Goal: Communication & Community: Answer question/provide support

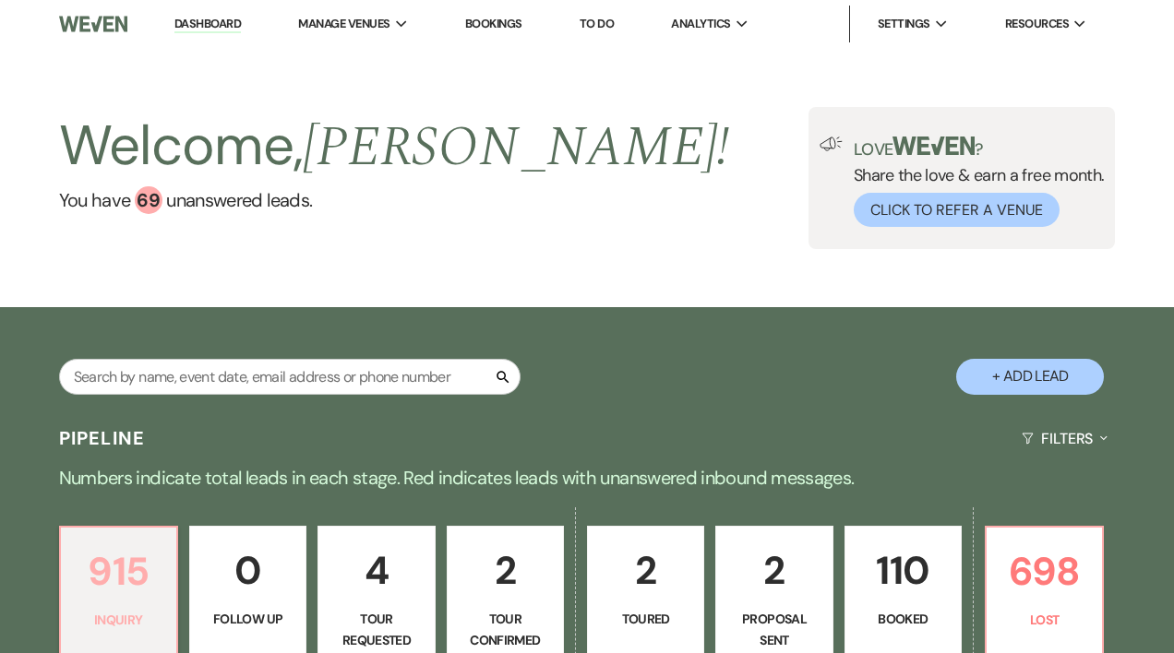
click at [115, 578] on p "915" at bounding box center [118, 572] width 93 height 62
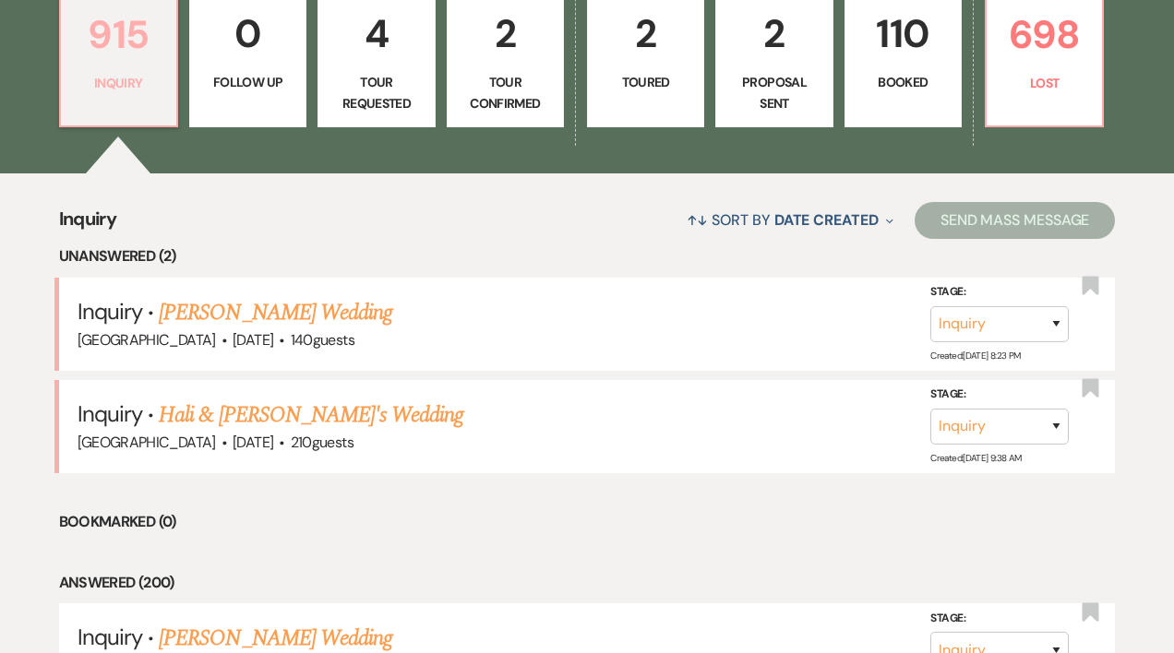
scroll to position [582, 0]
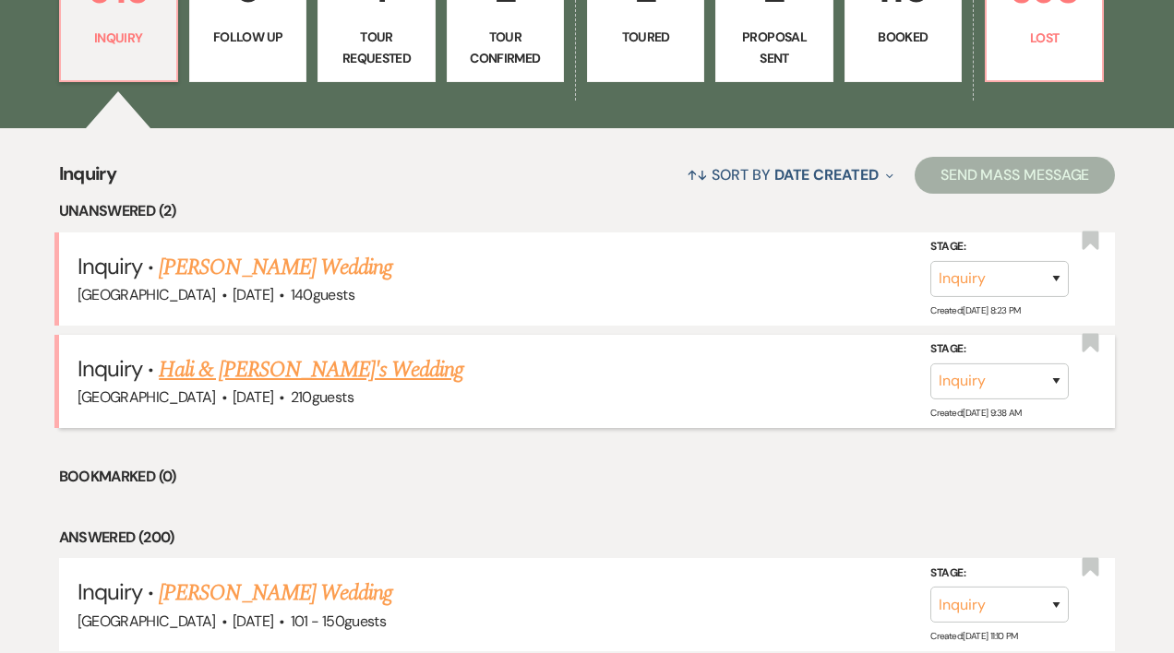
click at [273, 373] on link "Hali & [PERSON_NAME]'s Wedding" at bounding box center [311, 369] width 305 height 33
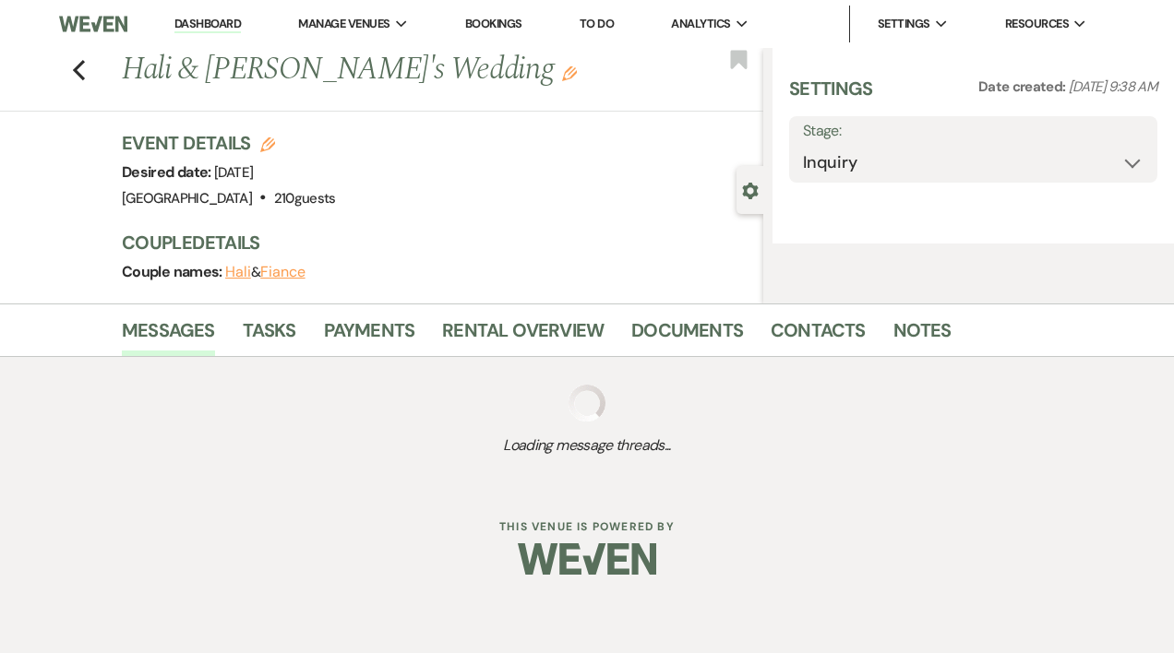
select select "5"
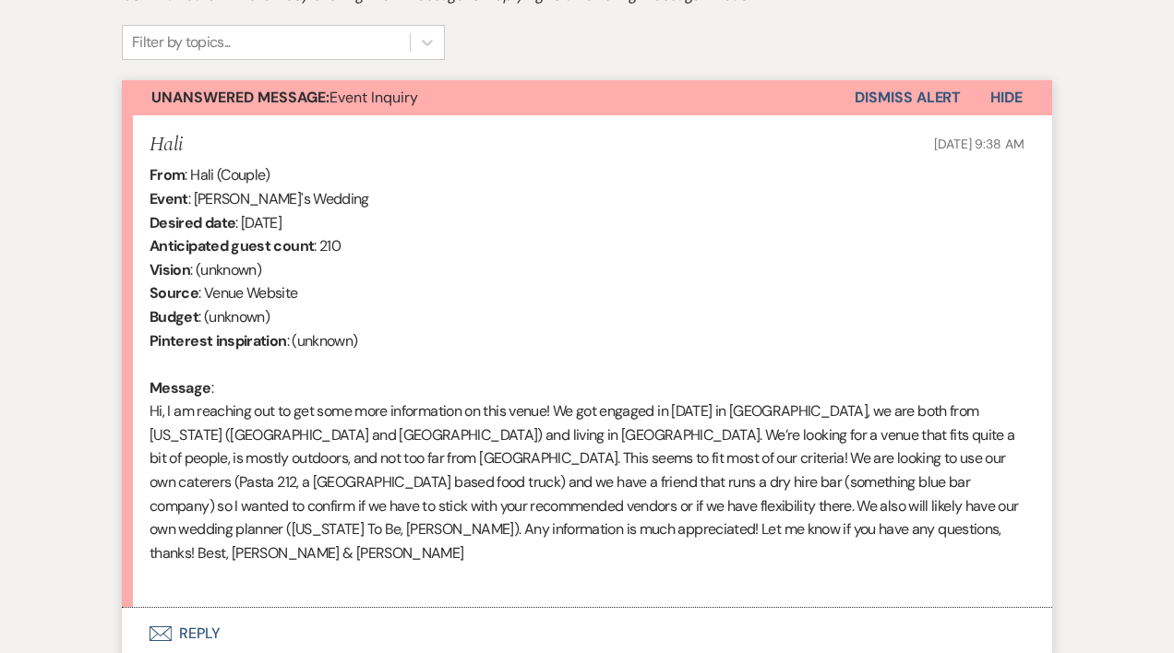
scroll to position [636, 0]
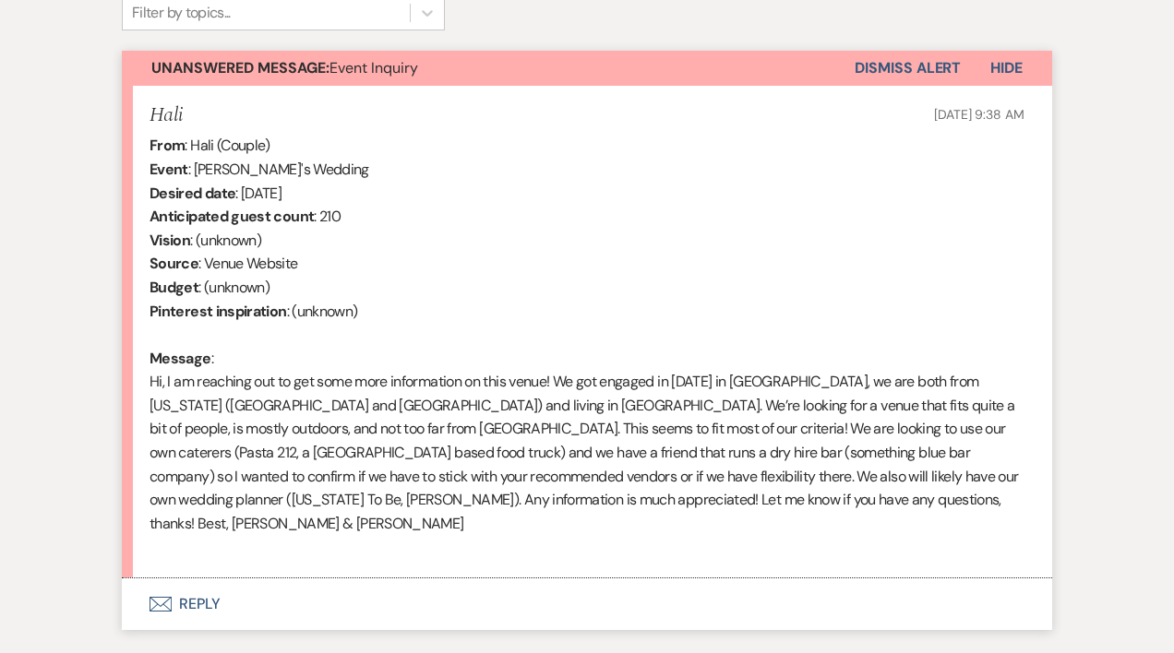
click at [188, 584] on button "Envelope Reply" at bounding box center [587, 605] width 930 height 52
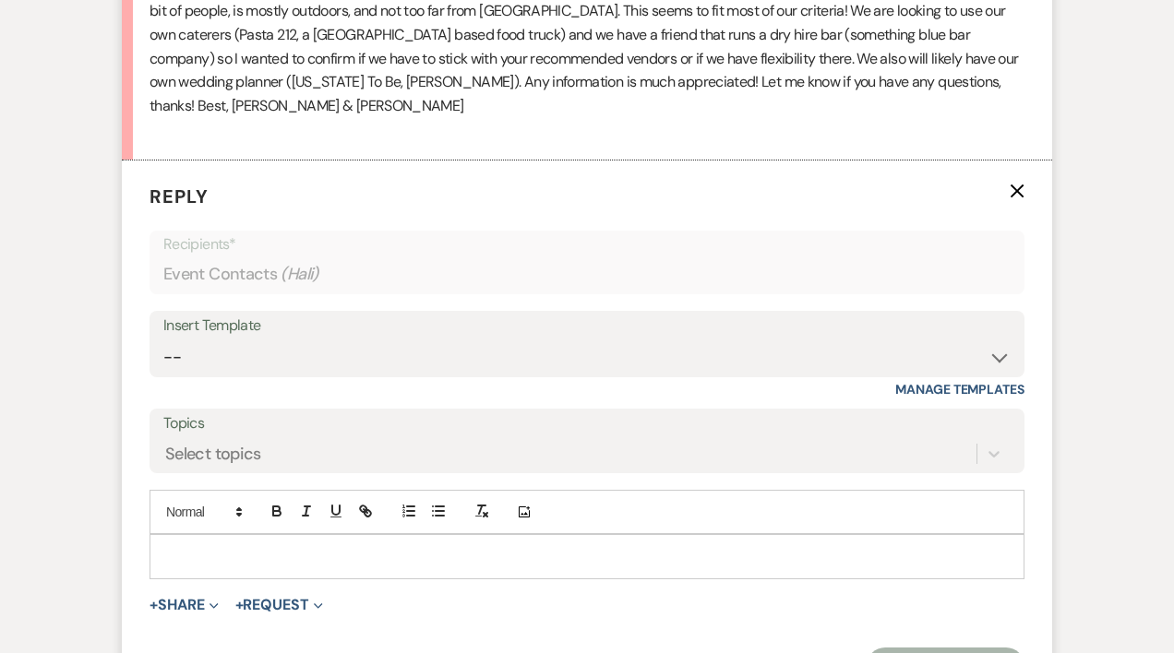
scroll to position [1055, 0]
click at [187, 534] on div at bounding box center [586, 555] width 873 height 42
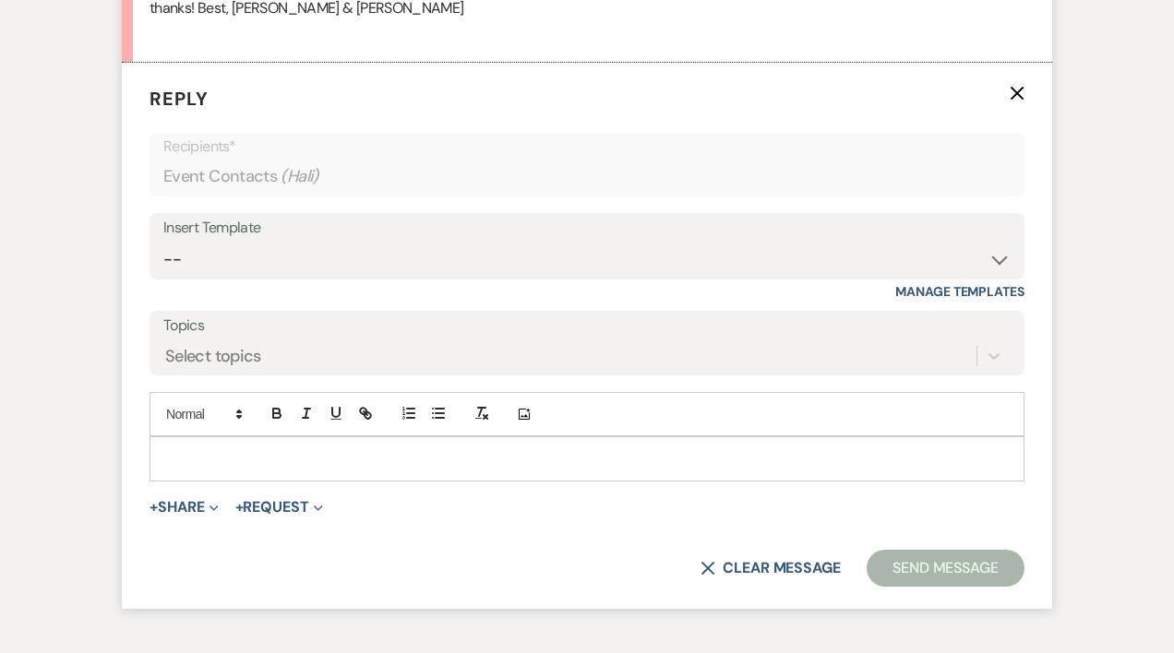
scroll to position [1252, 0]
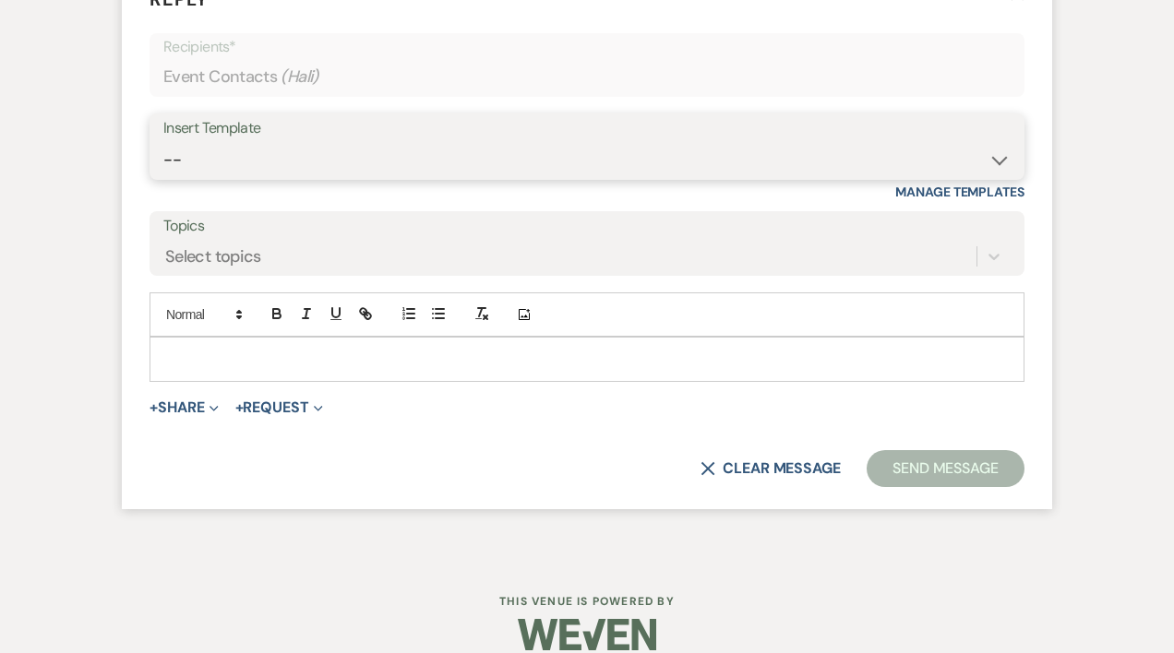
click at [175, 142] on select "-- Weven Planning Portal Introduction (Booked Events) Initial Inquiry Response …" at bounding box center [586, 160] width 847 height 36
select select "389"
click at [163, 142] on select "-- Weven Planning Portal Introduction (Booked Events) Initial Inquiry Response …" at bounding box center [586, 160] width 847 height 36
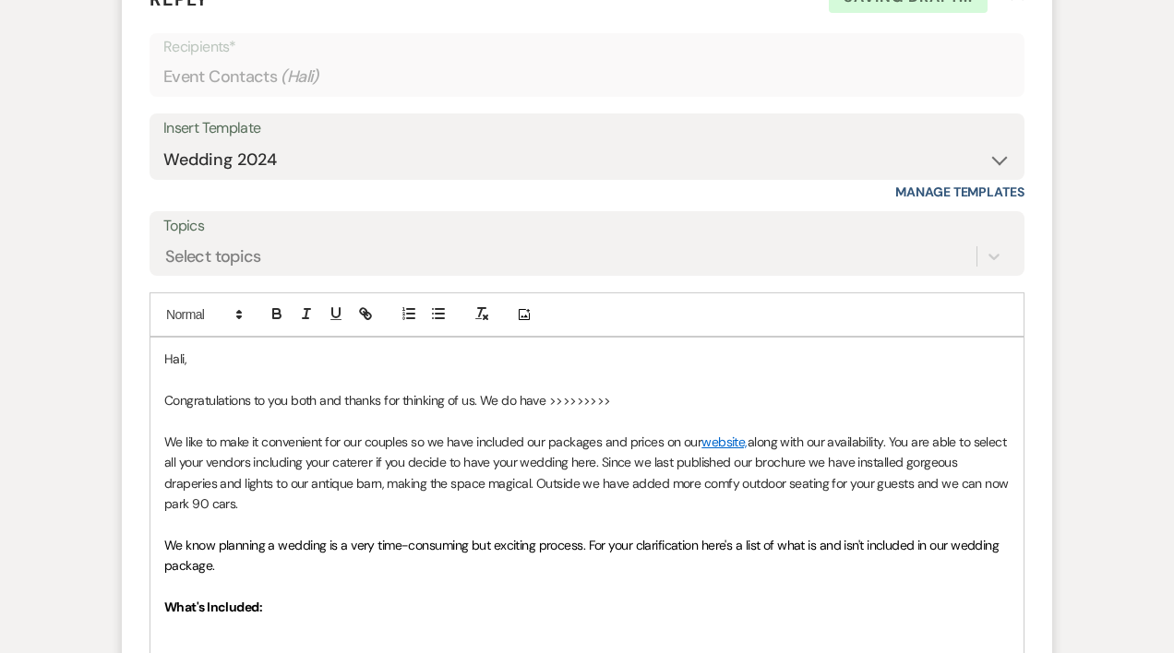
click at [631, 390] on p "Congratulations to you both and thanks for thinking of us. We do have >>>>>>>>>" at bounding box center [586, 400] width 845 height 20
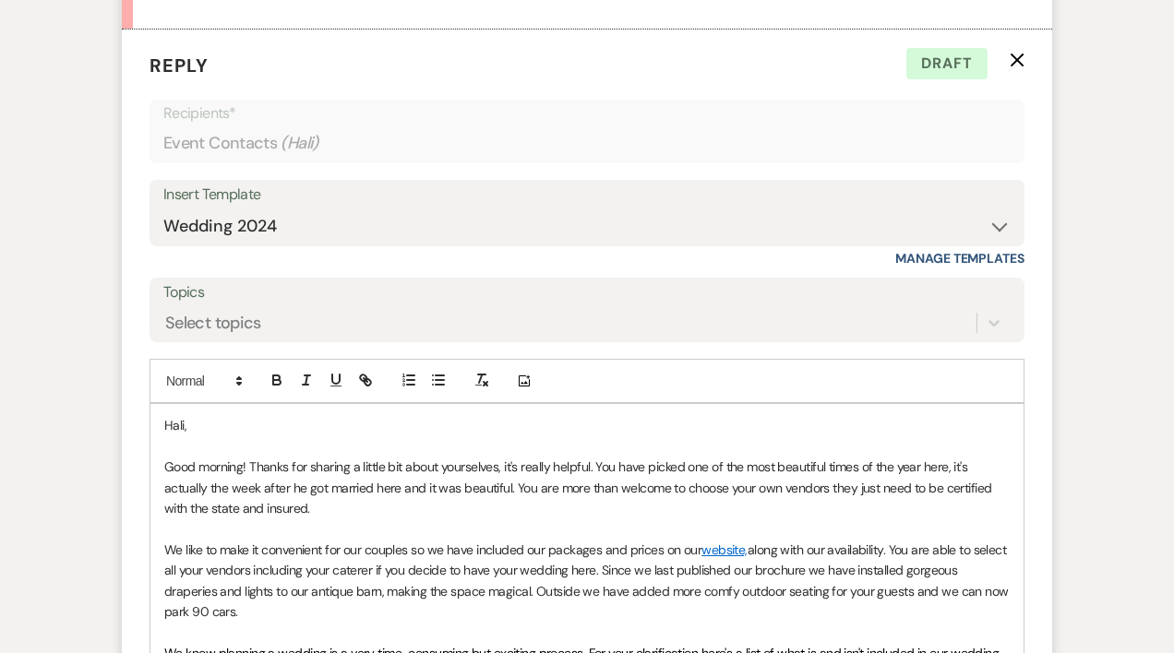
scroll to position [1204, 0]
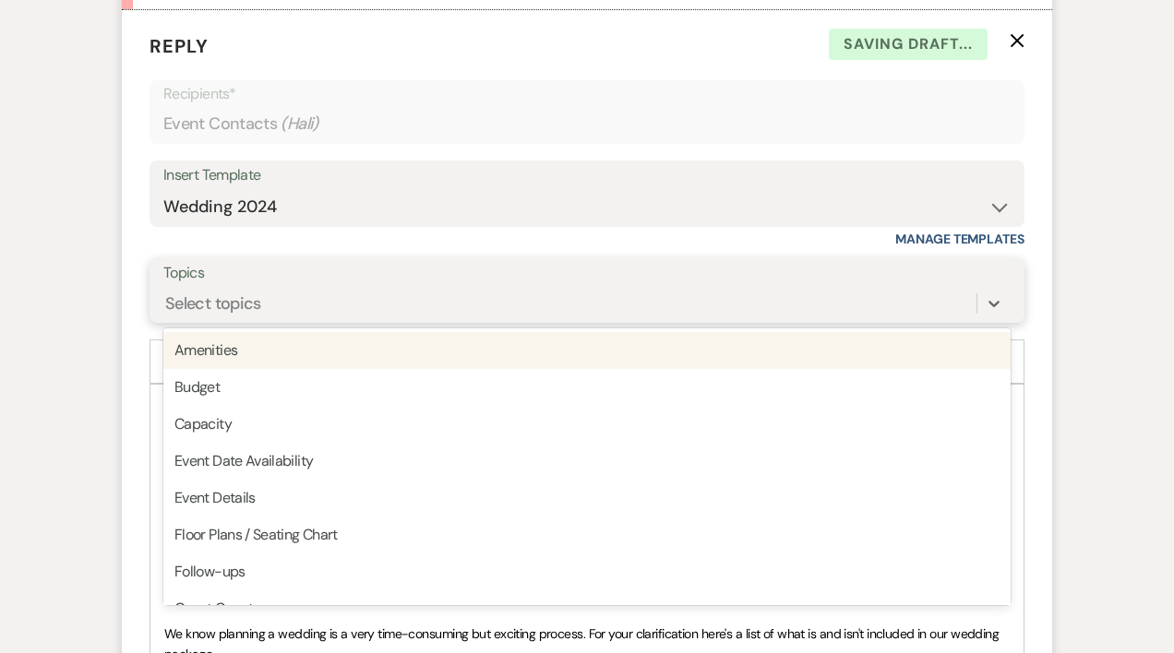
click at [217, 292] on div "Select topics" at bounding box center [213, 304] width 96 height 25
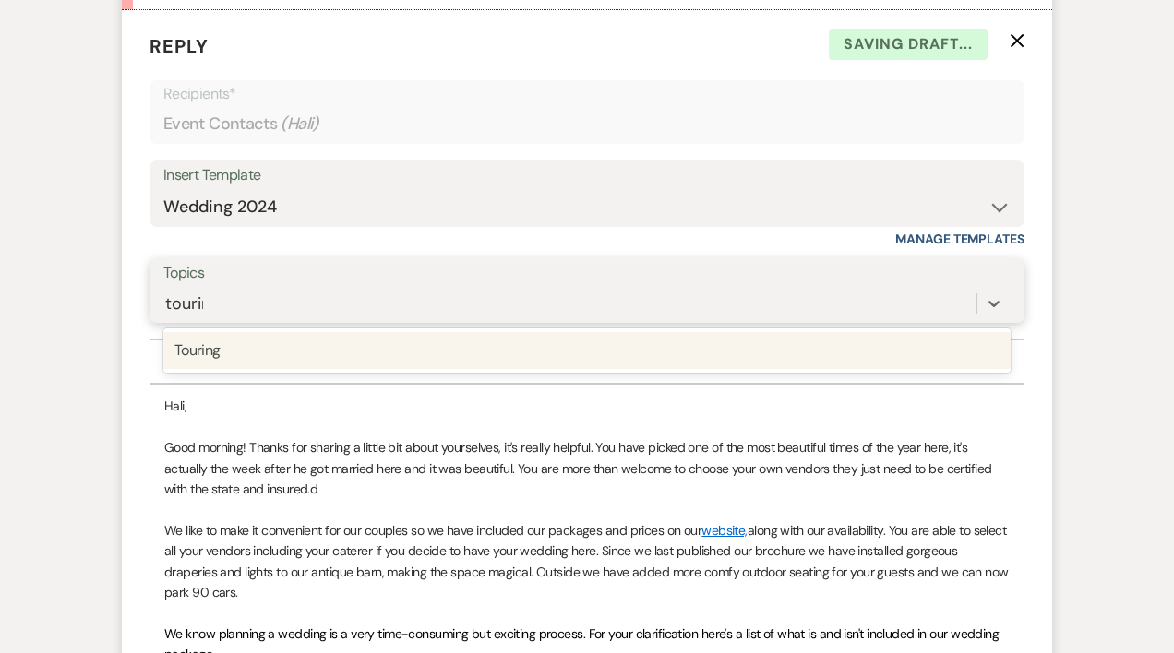
type input "touring"
click at [190, 332] on div "Touring" at bounding box center [586, 350] width 847 height 37
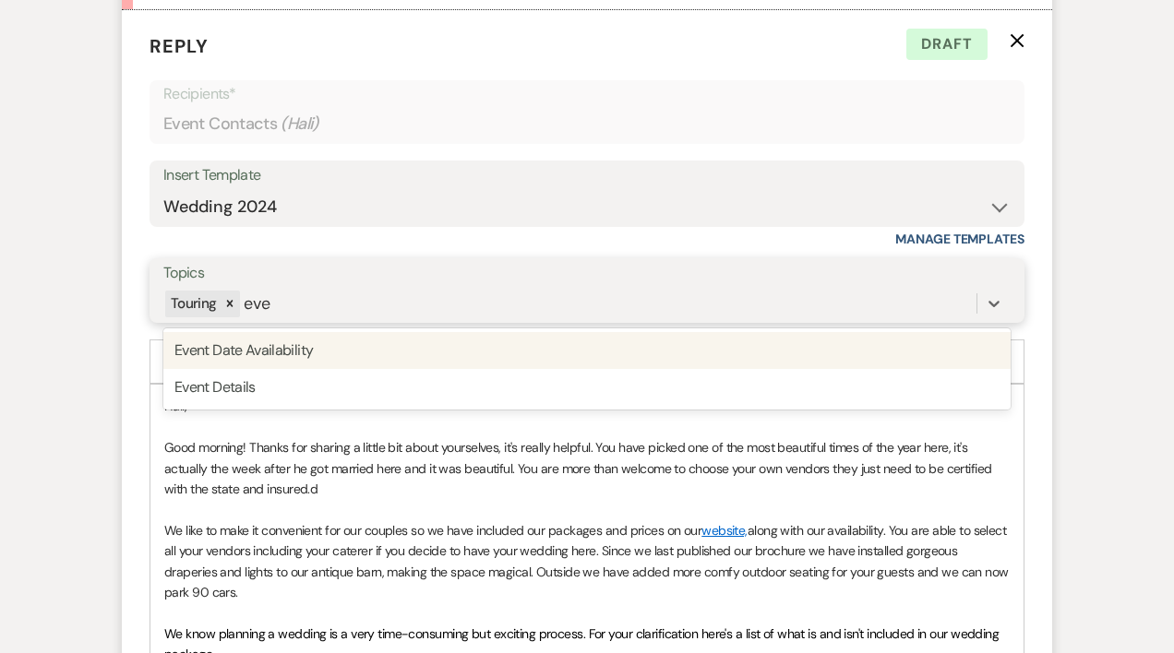
type input "even"
click at [318, 332] on div "Event Date Availability" at bounding box center [586, 350] width 847 height 37
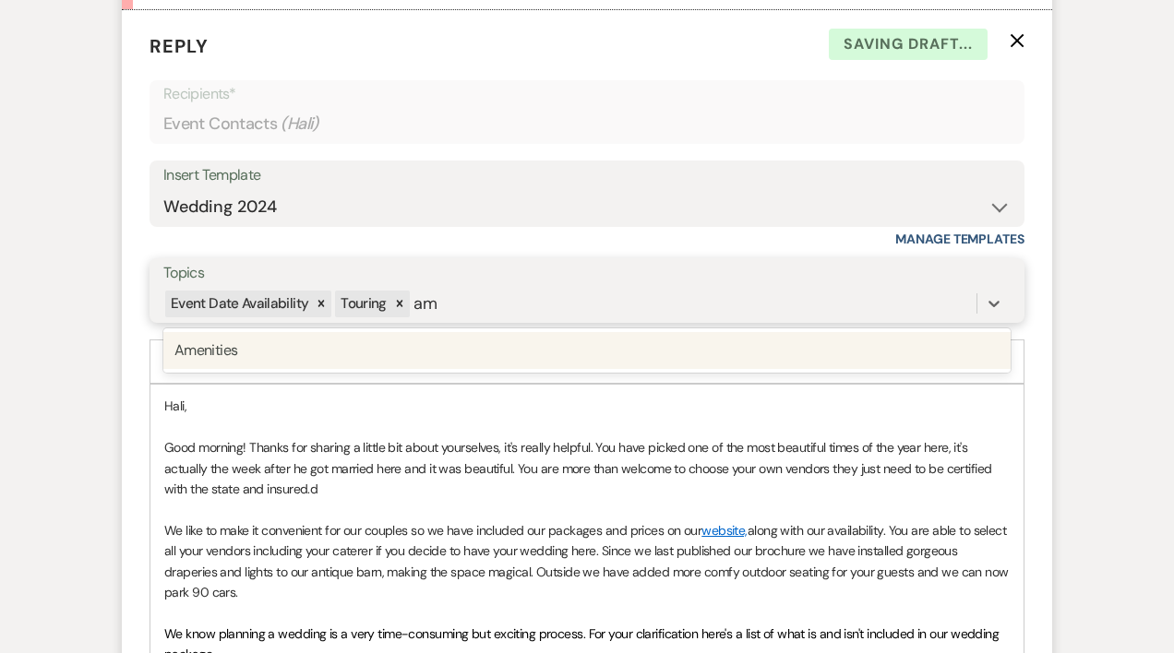
type input "ame"
click at [234, 332] on div "Amenities" at bounding box center [586, 350] width 847 height 37
type input "local"
click at [191, 332] on div "Local accommodations" at bounding box center [586, 350] width 847 height 37
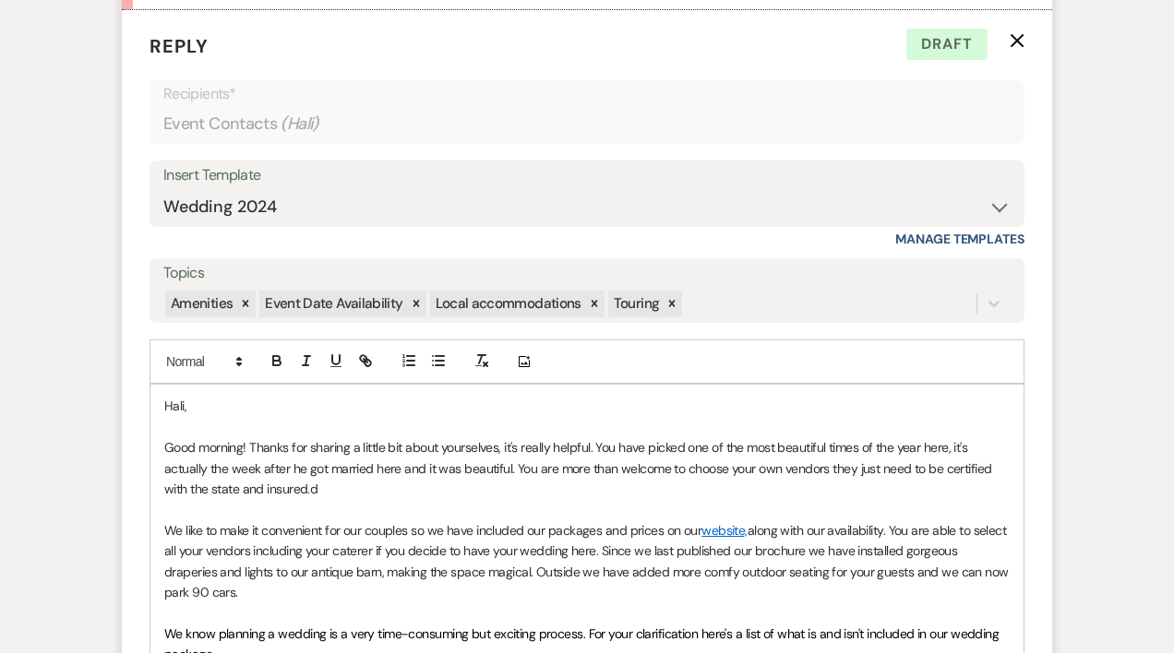
click at [302, 444] on p "Good morning! Thanks for sharing a little bit about yourselves, it's really hel…" at bounding box center [586, 468] width 845 height 62
click at [373, 465] on p "Good morning! Thanks for sharing a little bit about yourselves, it's really hel…" at bounding box center [586, 468] width 845 height 62
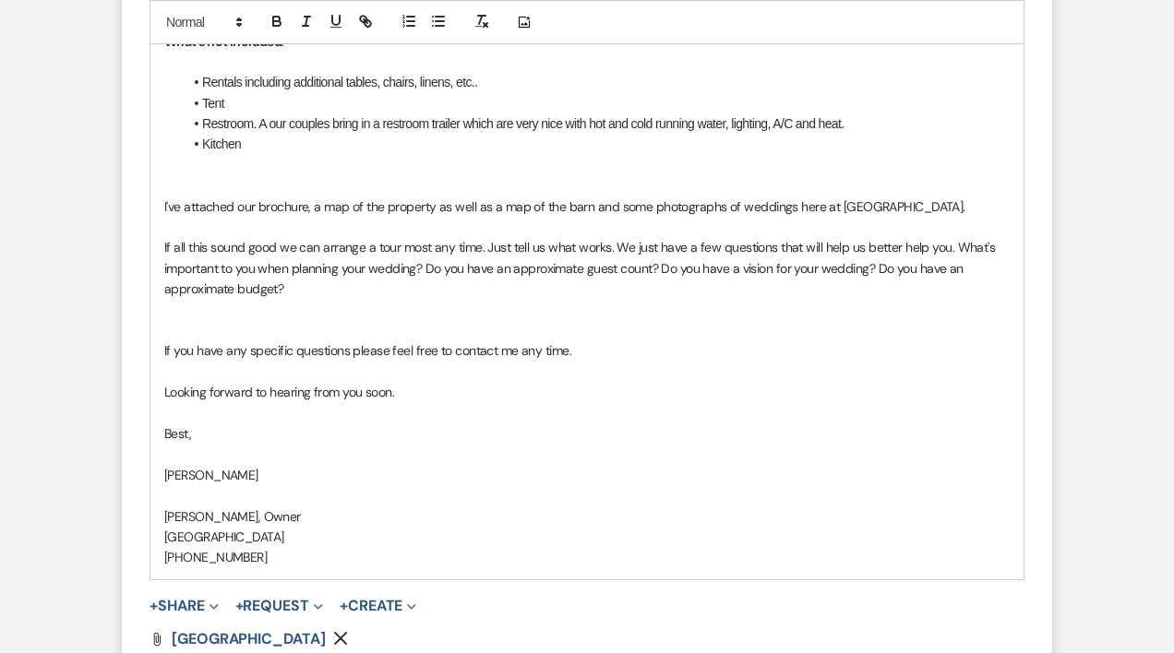
scroll to position [2318, 0]
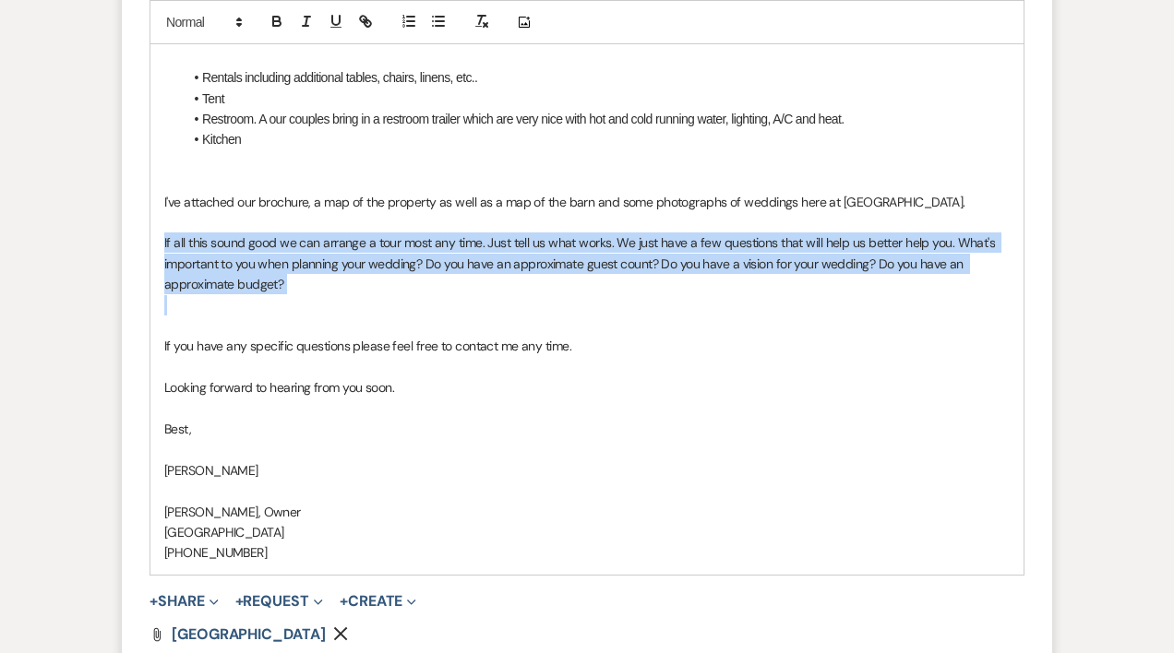
drag, startPoint x: 160, startPoint y: 243, endPoint x: 303, endPoint y: 294, distance: 152.1
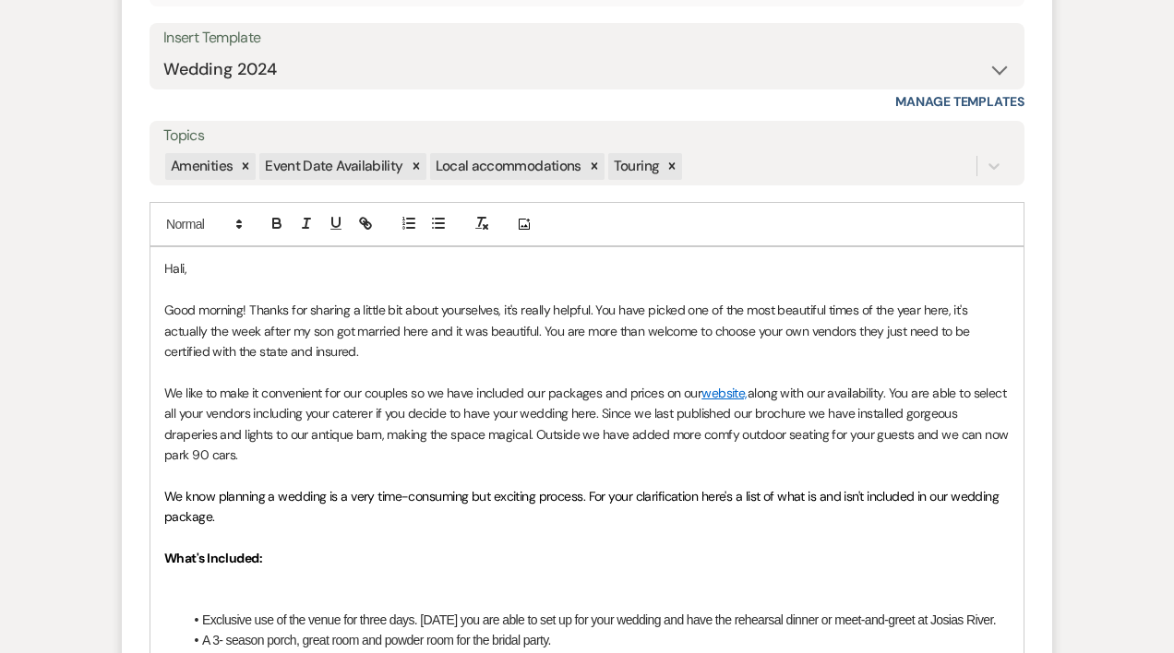
scroll to position [1347, 0]
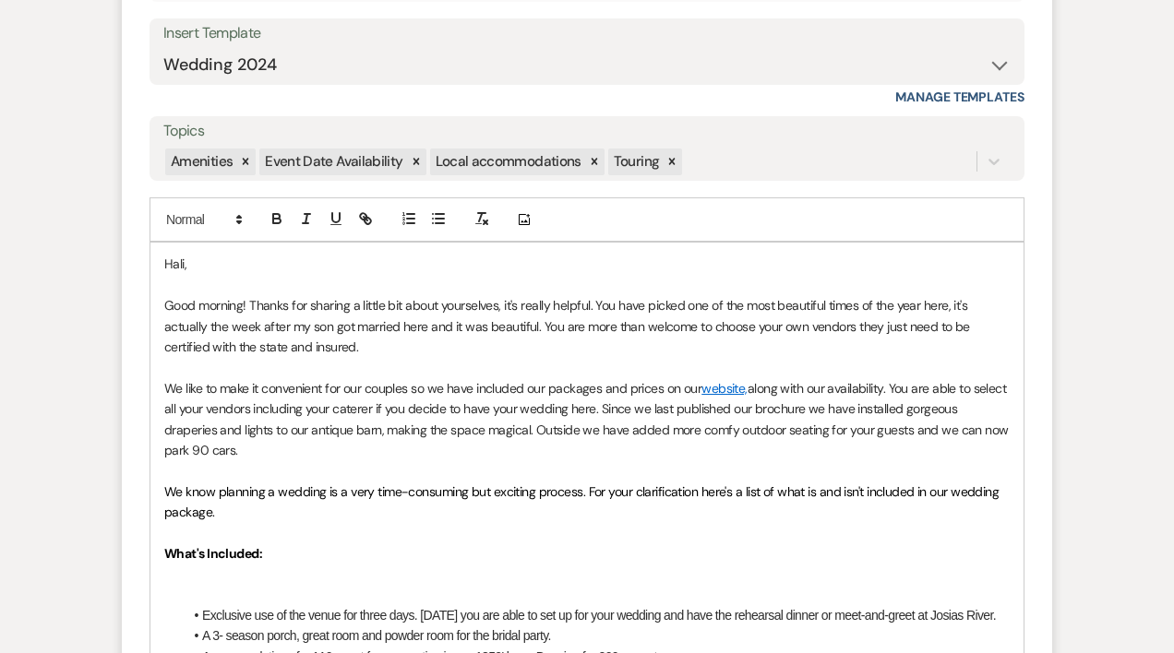
click at [413, 326] on p "Good morning! Thanks for sharing a little bit about yourselves, it's really hel…" at bounding box center [586, 326] width 845 height 62
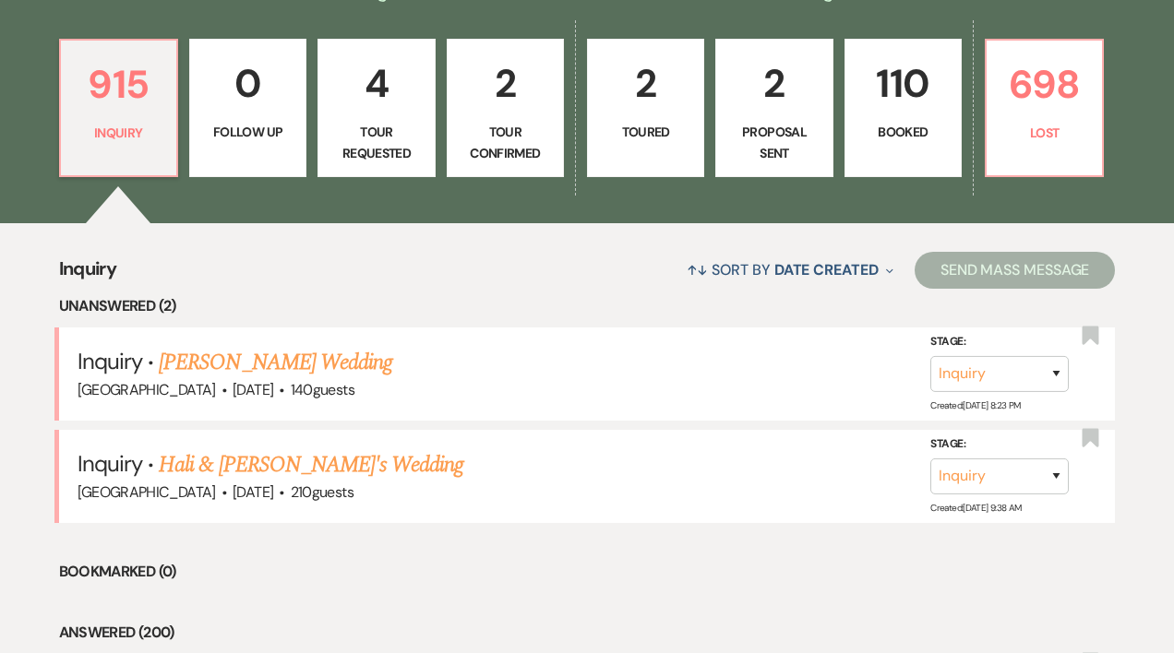
scroll to position [503, 0]
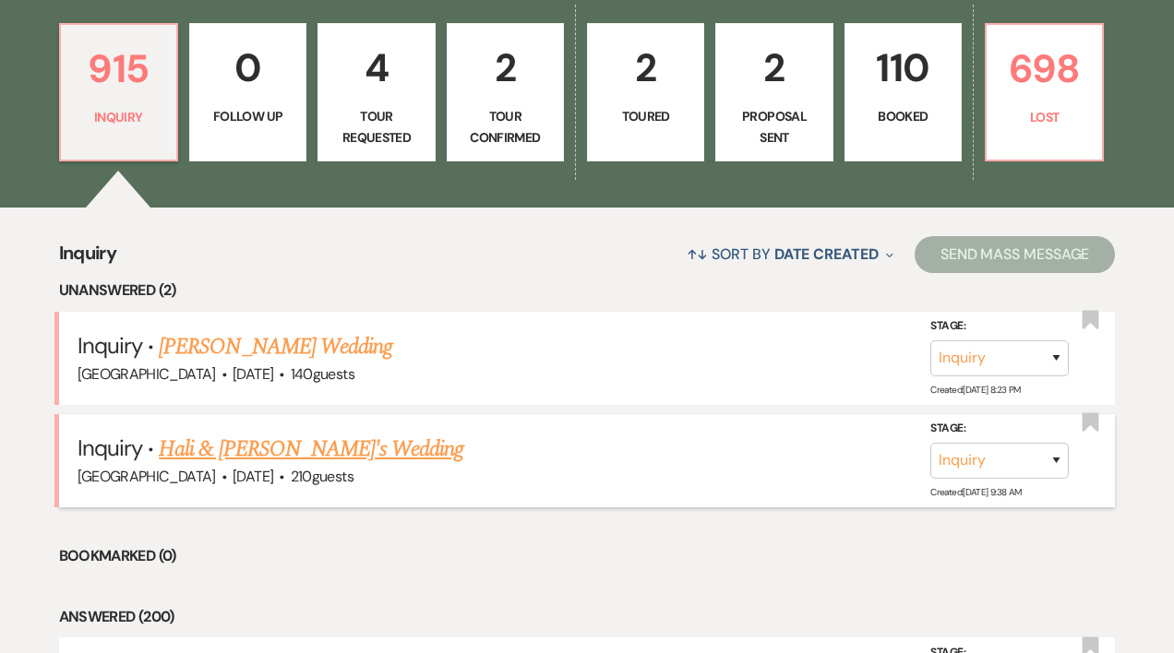
click at [329, 447] on link "Hali & [PERSON_NAME]'s Wedding" at bounding box center [311, 449] width 305 height 33
select select "5"
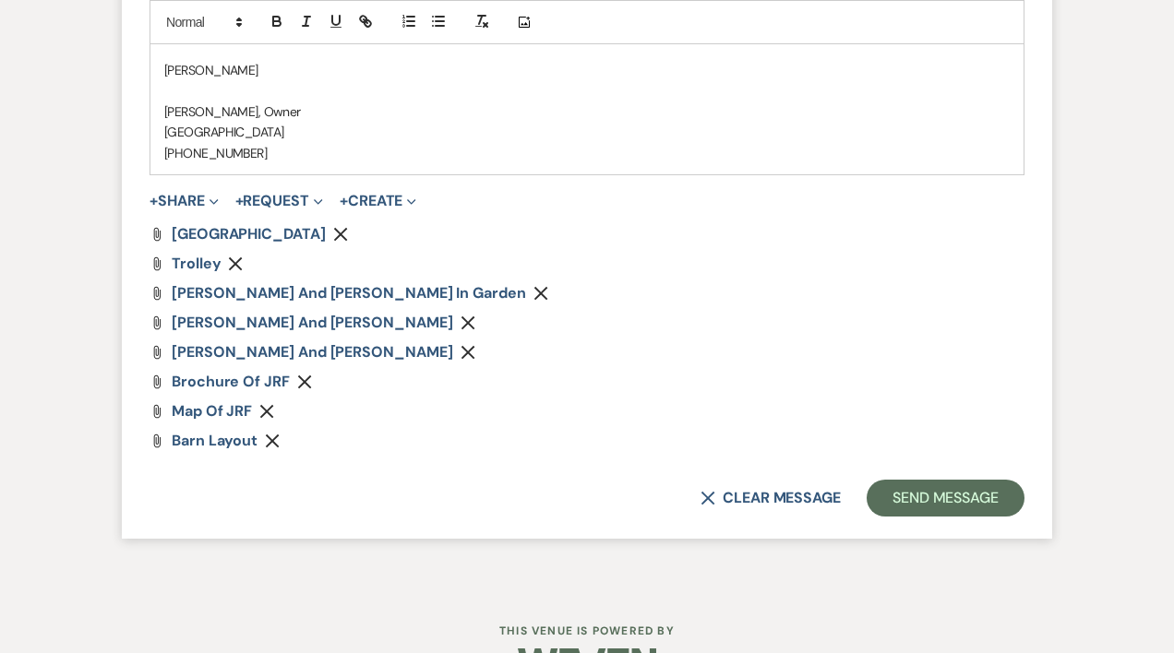
scroll to position [2687, 0]
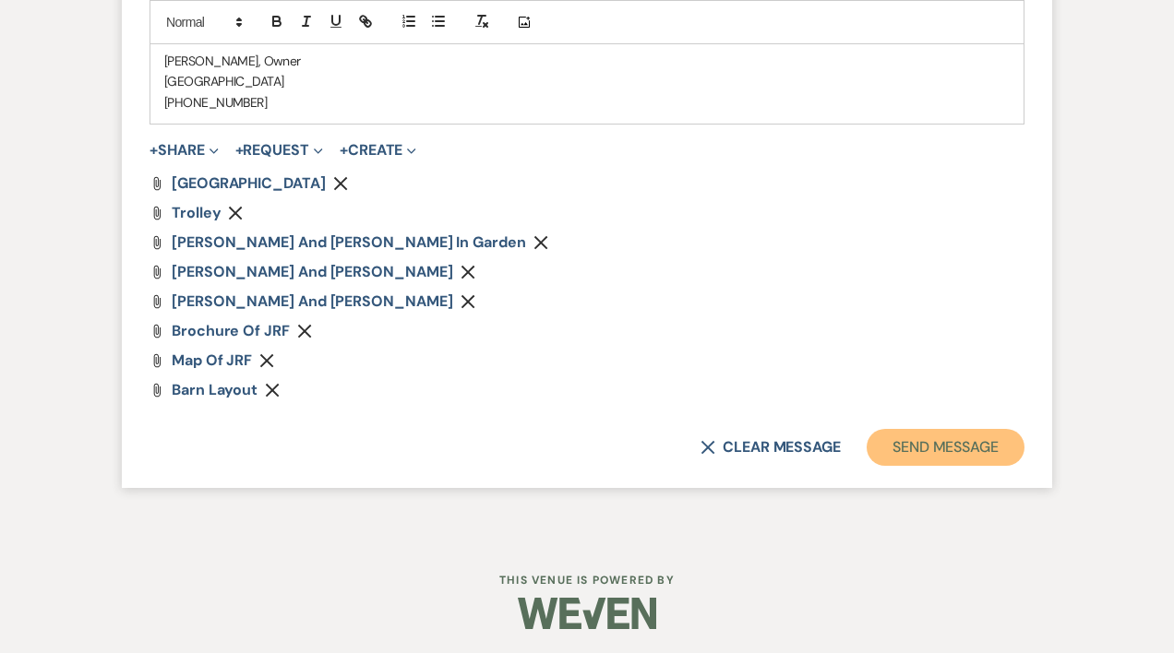
click at [973, 444] on button "Send Message" at bounding box center [946, 447] width 158 height 37
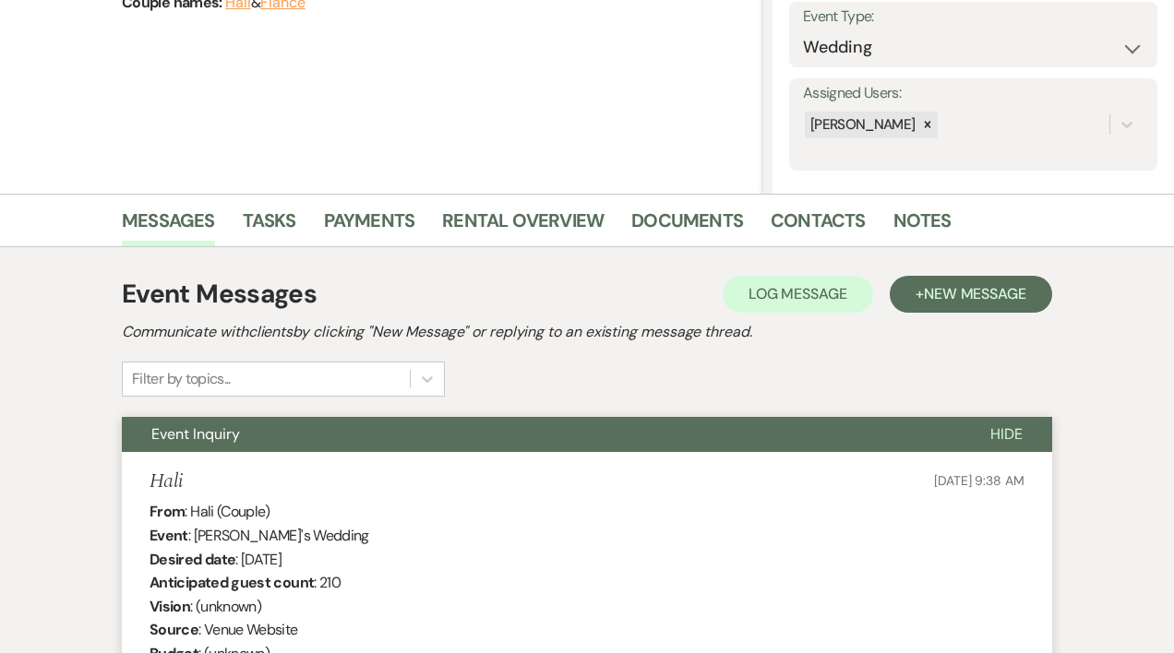
scroll to position [0, 0]
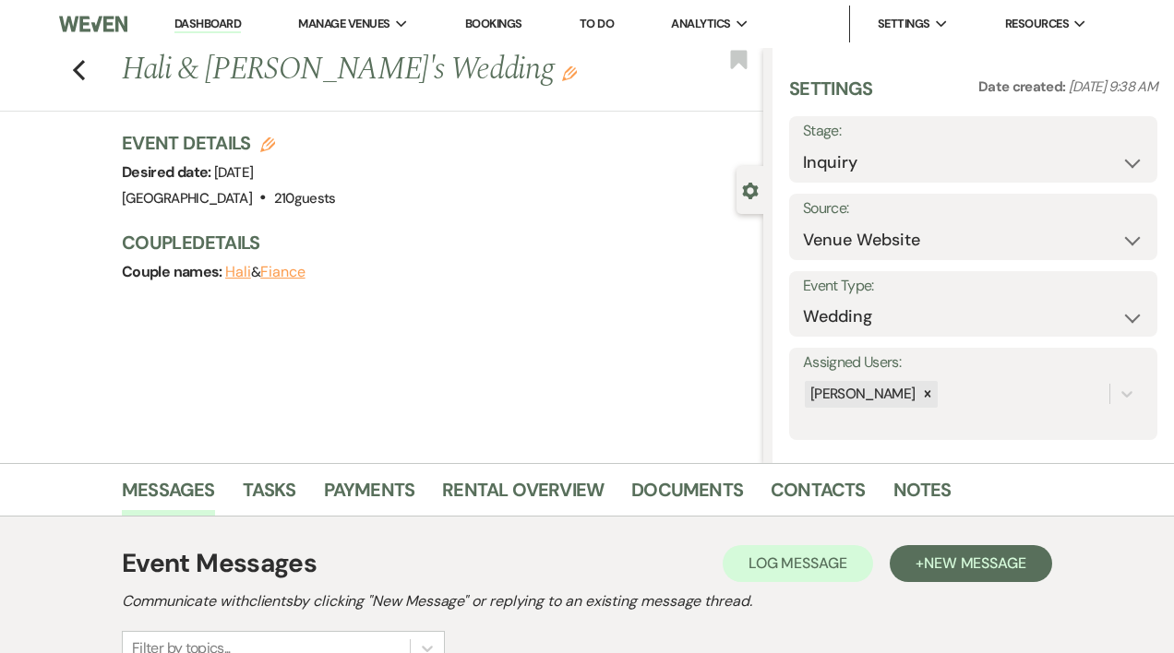
click at [216, 21] on link "Dashboard" at bounding box center [207, 25] width 66 height 18
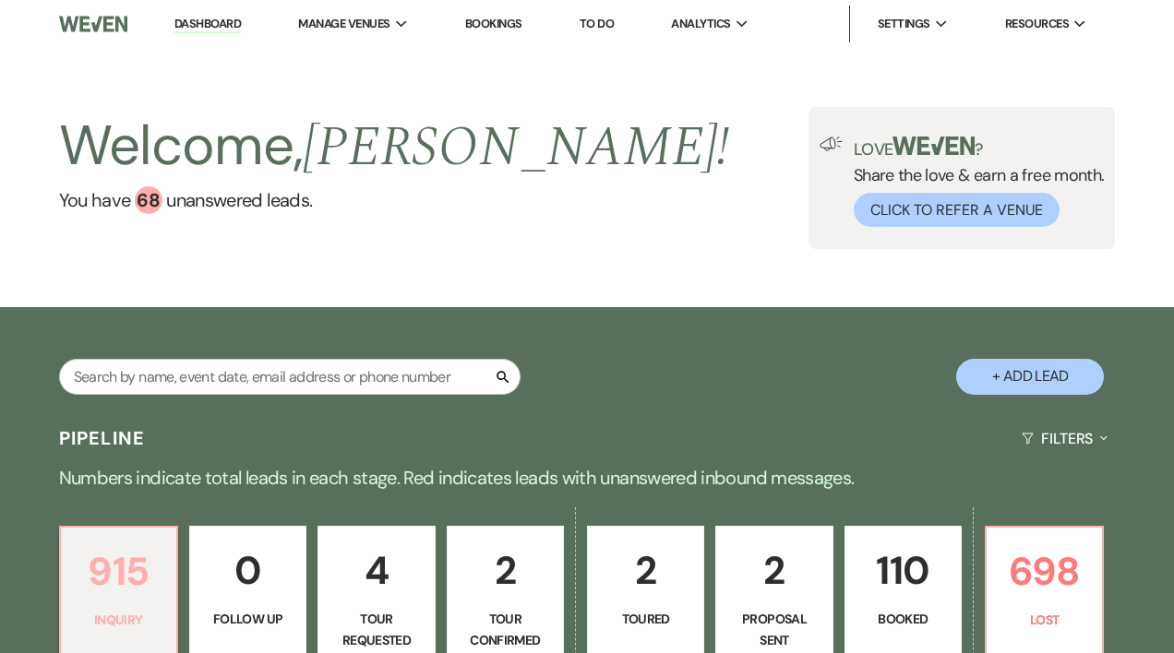
click at [131, 575] on p "915" at bounding box center [118, 572] width 93 height 62
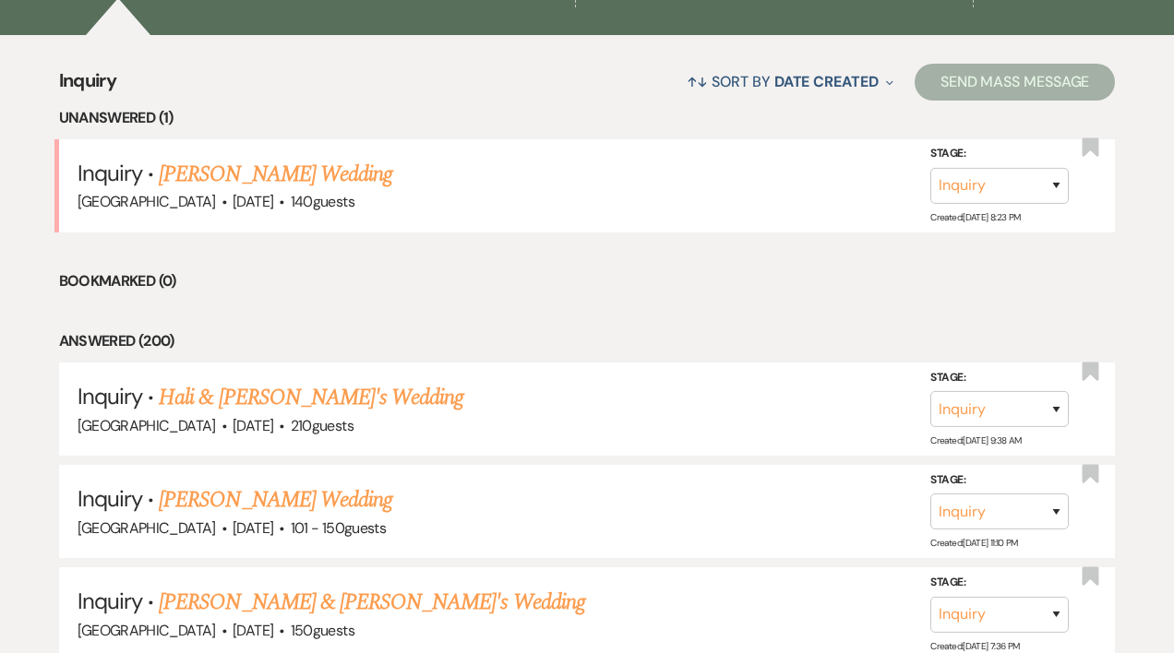
scroll to position [690, 0]
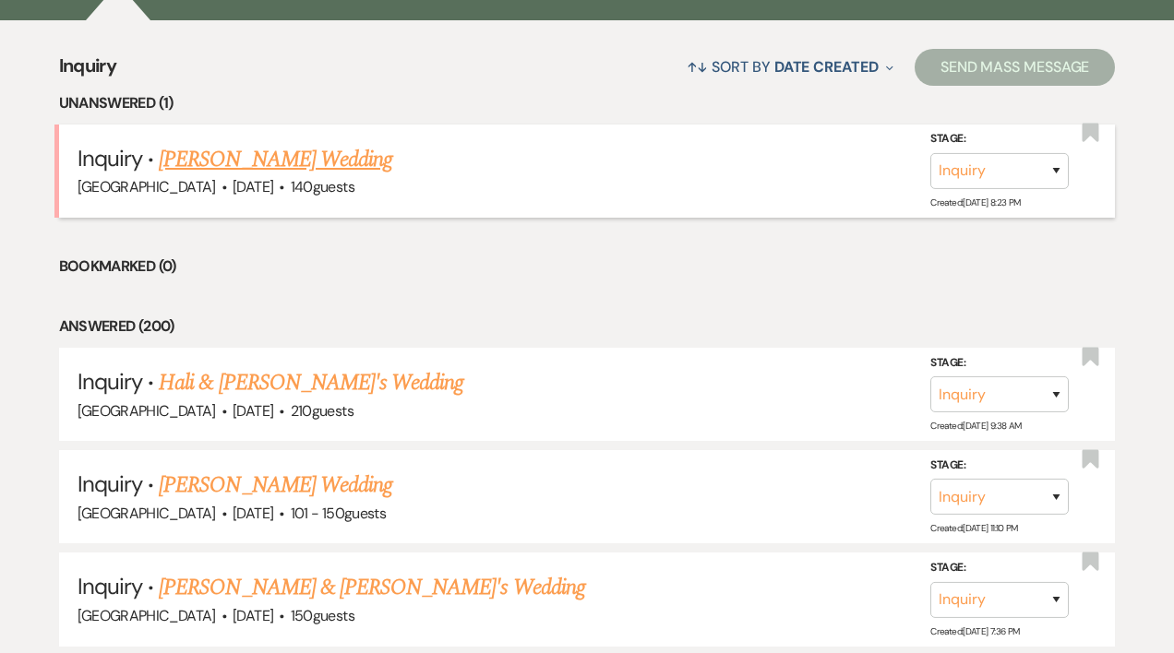
click at [304, 159] on link "[PERSON_NAME] Wedding" at bounding box center [276, 159] width 234 height 33
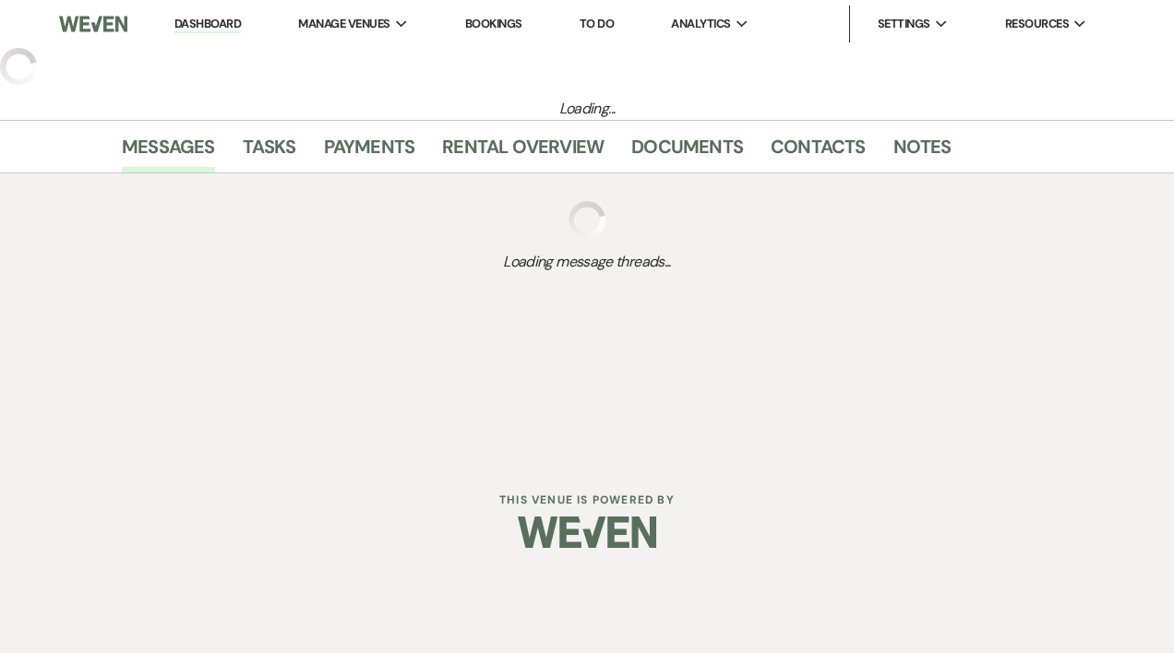
select select "5"
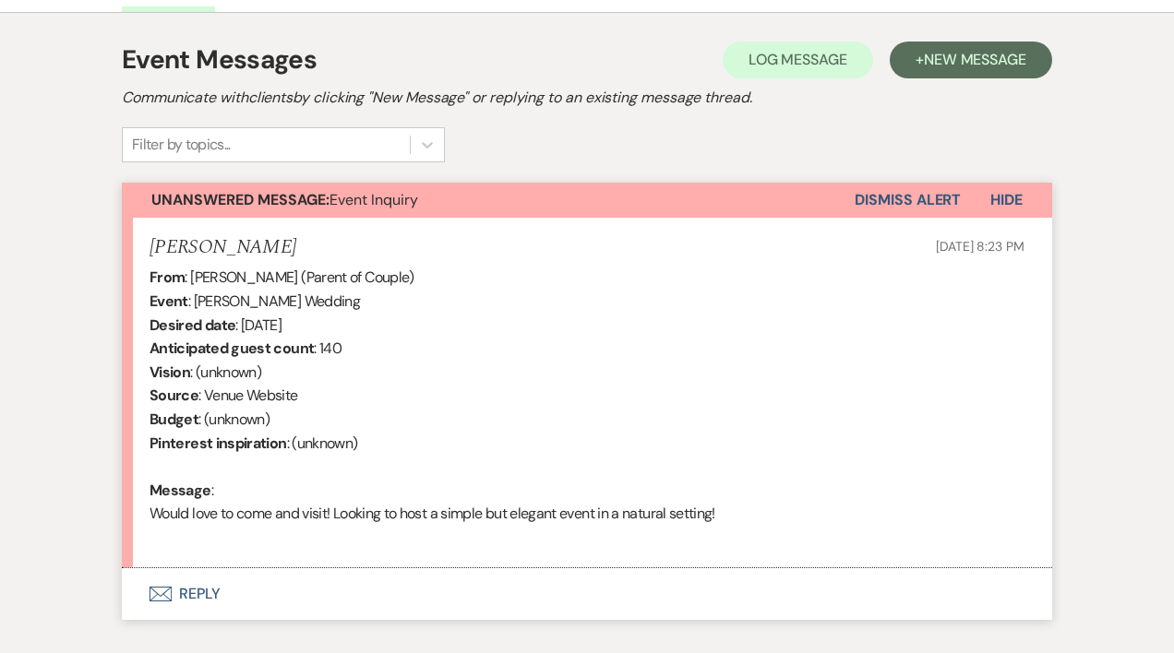
scroll to position [506, 0]
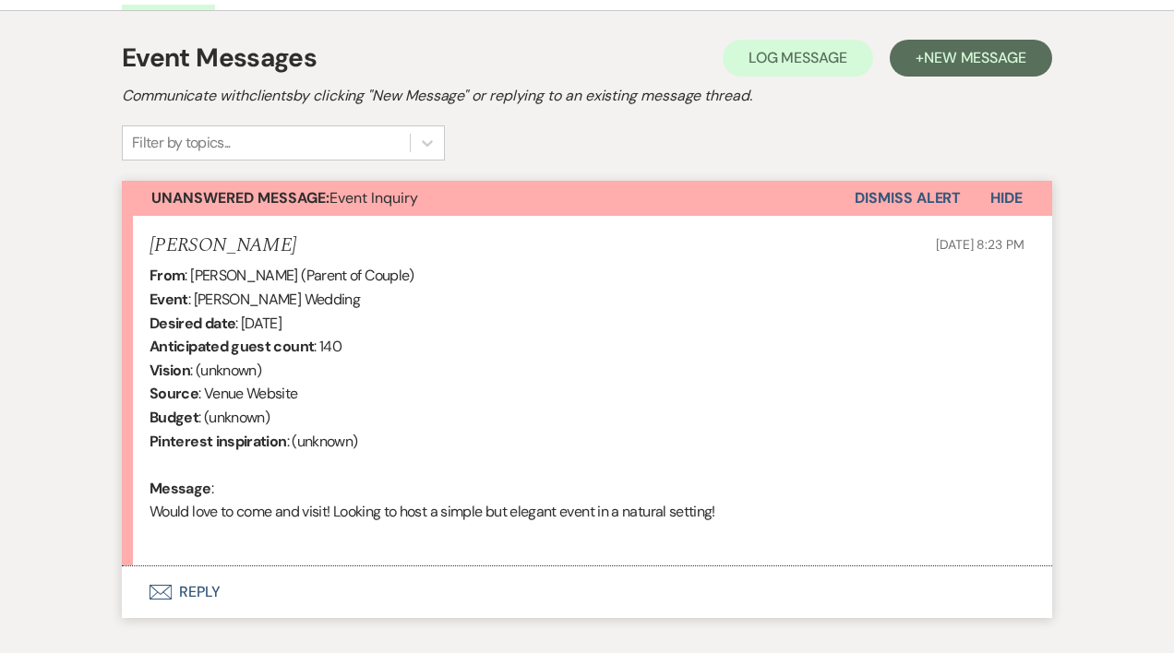
click at [209, 590] on button "Envelope Reply" at bounding box center [587, 593] width 930 height 52
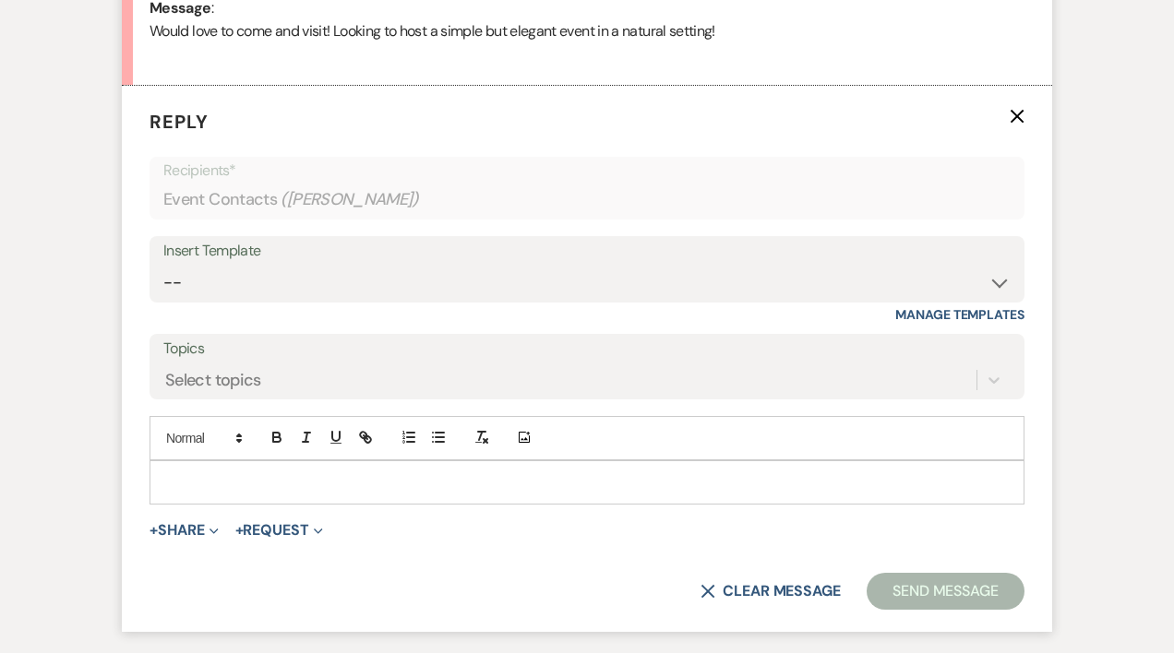
scroll to position [1019, 0]
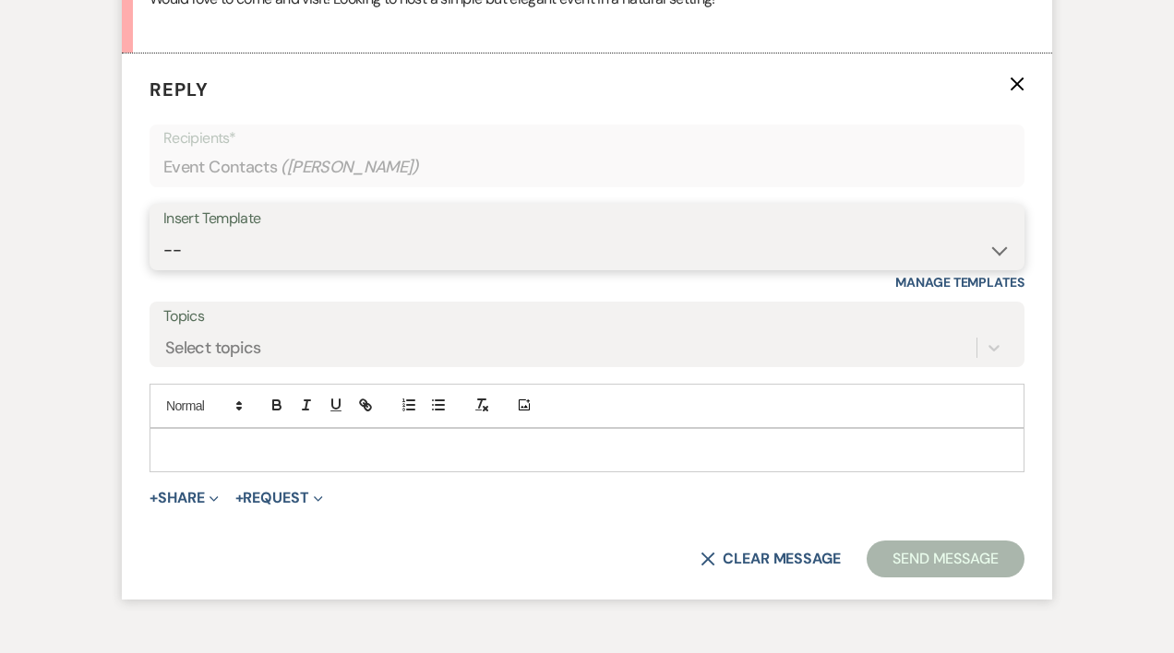
click at [175, 248] on select "-- Weven Planning Portal Introduction (Booked Events) Initial Inquiry Response …" at bounding box center [586, 251] width 847 height 36
select select "389"
click at [163, 233] on select "-- Weven Planning Portal Introduction (Booked Events) Initial Inquiry Response …" at bounding box center [586, 251] width 847 height 36
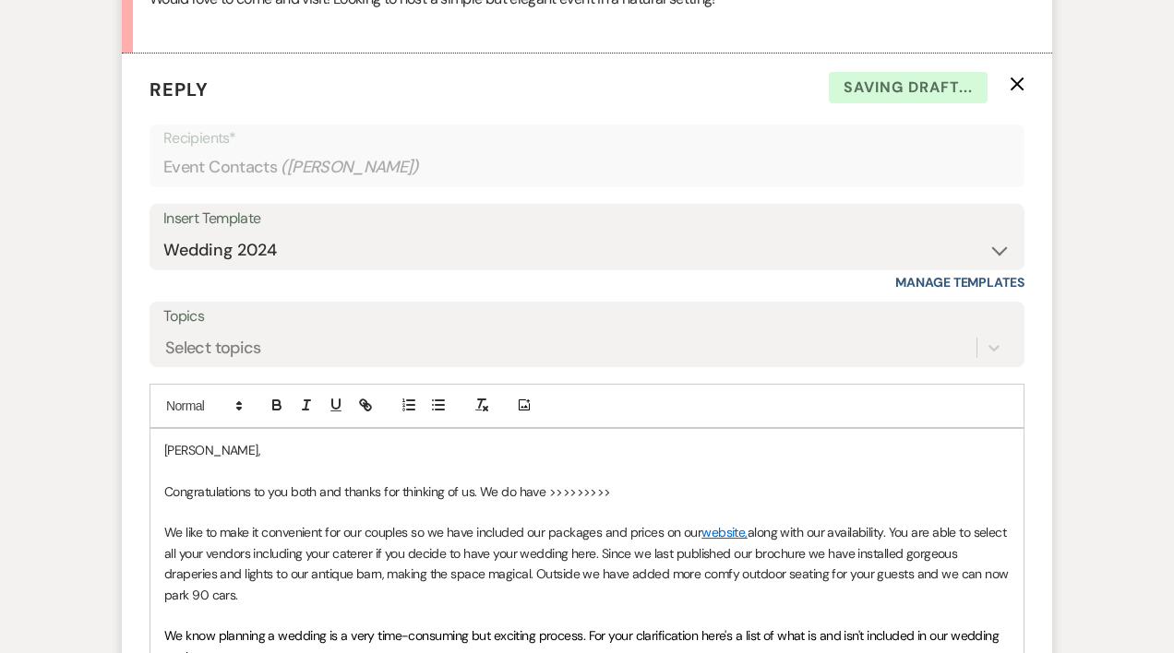
click at [477, 488] on p "Congratulations to you both and thanks for thinking of us. We do have >>>>>>>>>" at bounding box center [586, 492] width 845 height 20
click at [667, 487] on p "Congratulations to you and your family, it such an exciting time. We do have >>…" at bounding box center [586, 492] width 845 height 20
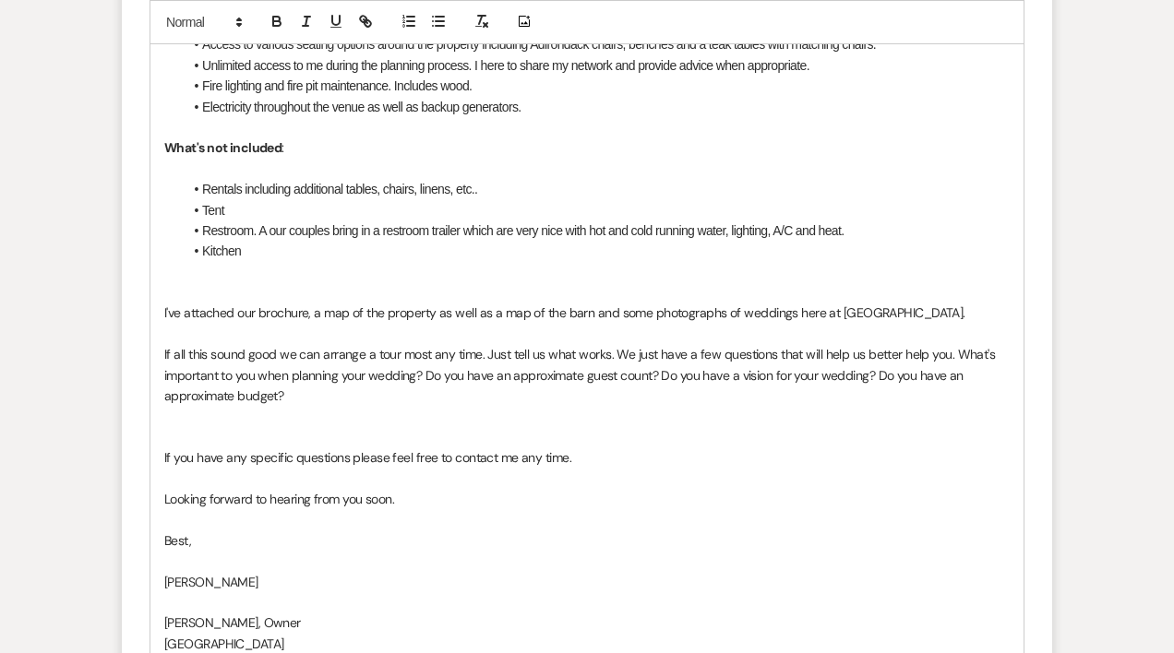
scroll to position [2088, 0]
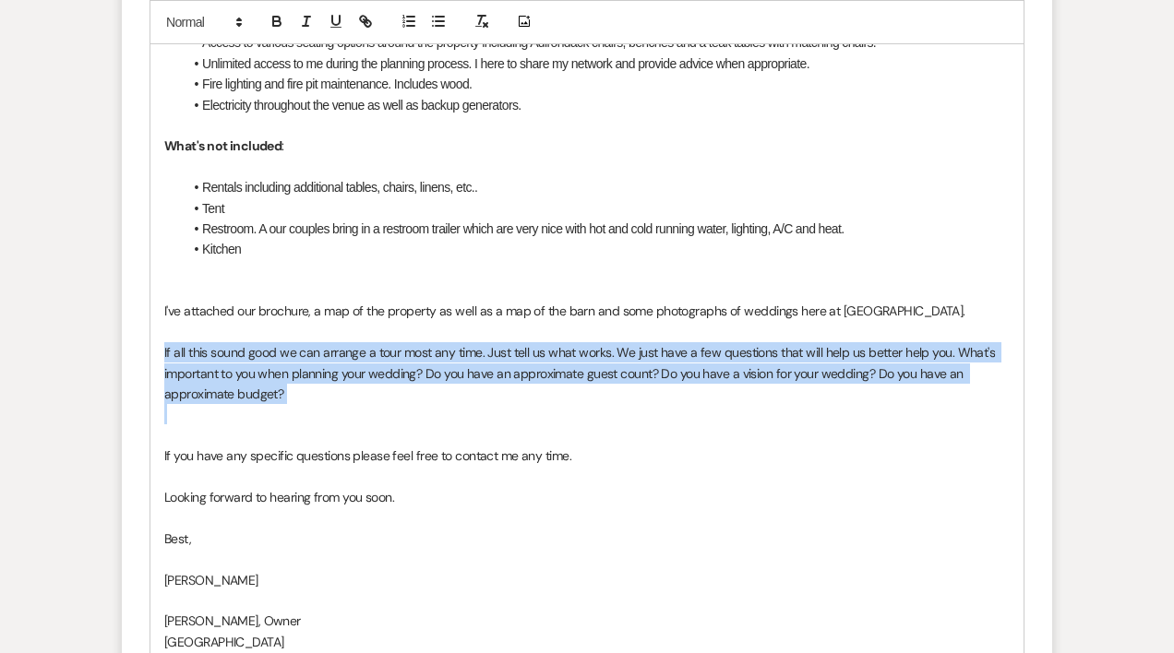
drag, startPoint x: 161, startPoint y: 375, endPoint x: 414, endPoint y: 425, distance: 258.8
click at [413, 425] on div "[PERSON_NAME], Congratulations to you and your family, it such an exciting time…" at bounding box center [586, 22] width 873 height 1324
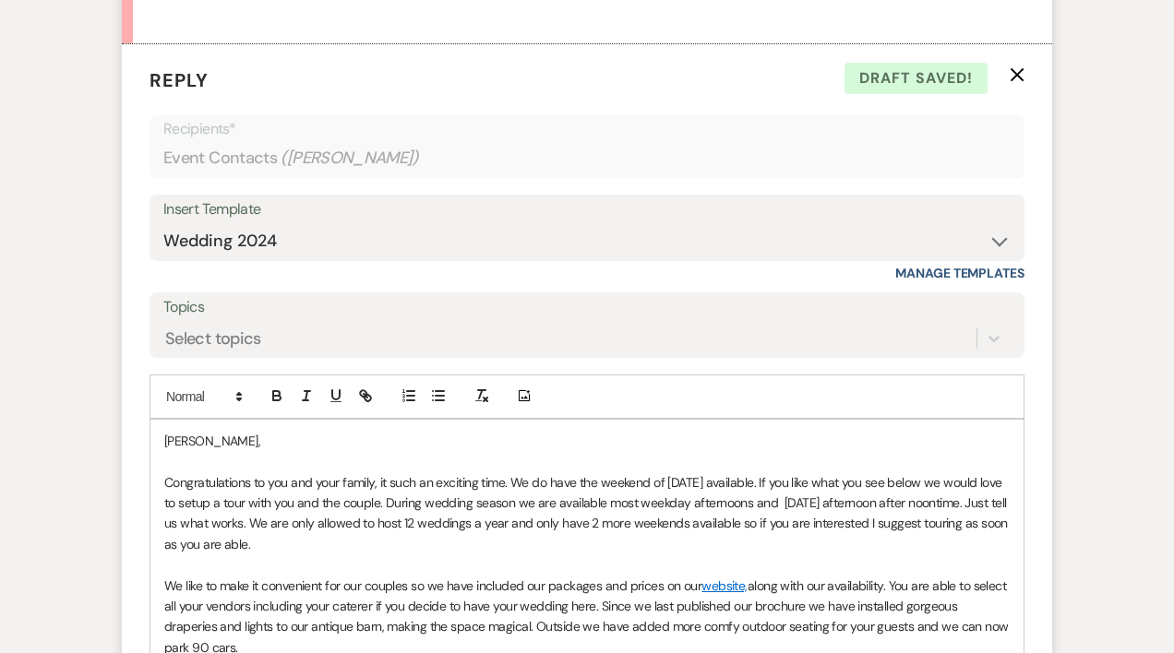
scroll to position [1030, 0]
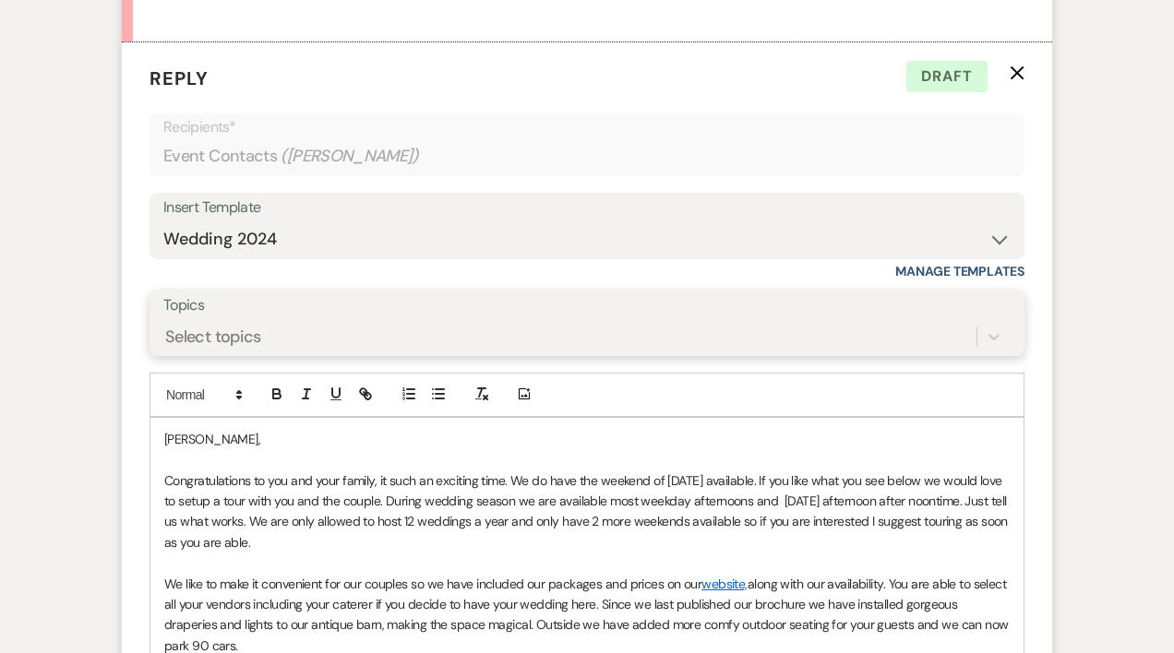
click at [231, 334] on div "Select topics" at bounding box center [213, 336] width 96 height 25
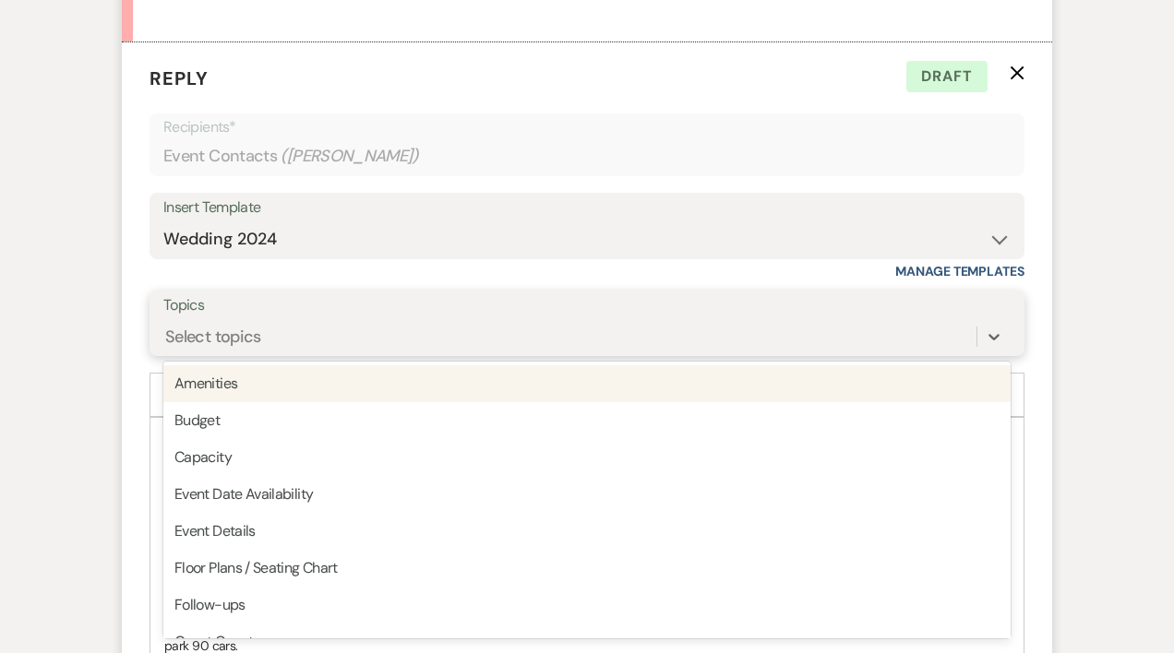
click at [213, 319] on div "Select topics" at bounding box center [586, 336] width 847 height 35
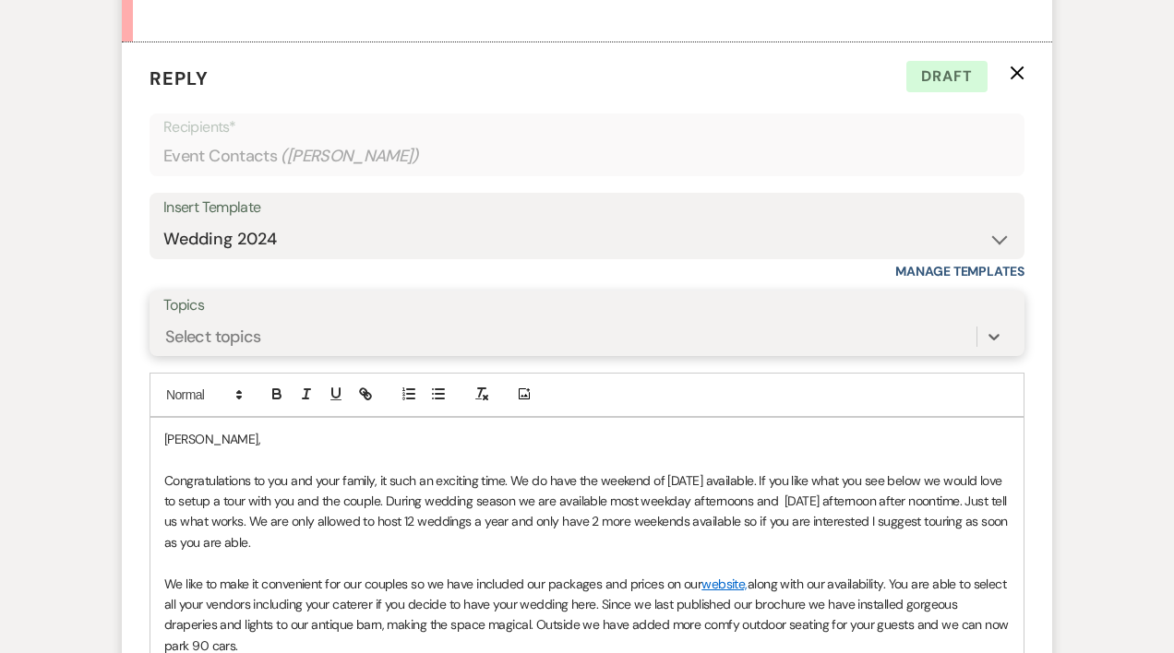
type input "3"
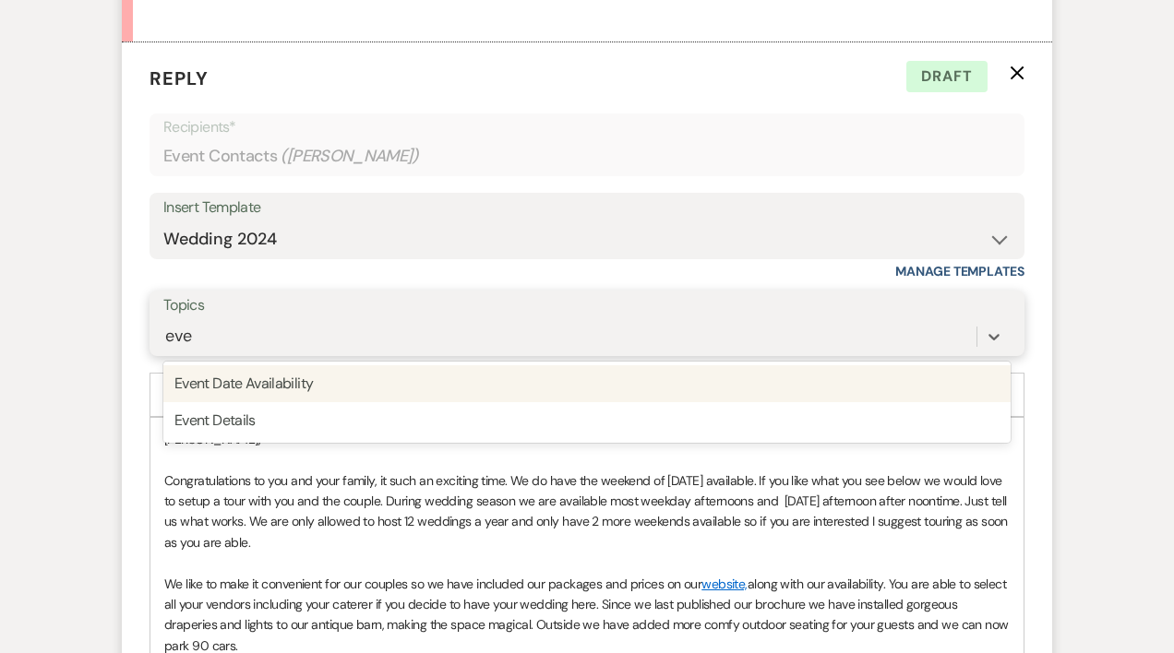
type input "even"
click at [236, 385] on div "Event Date Availability" at bounding box center [586, 383] width 847 height 37
type input "lo"
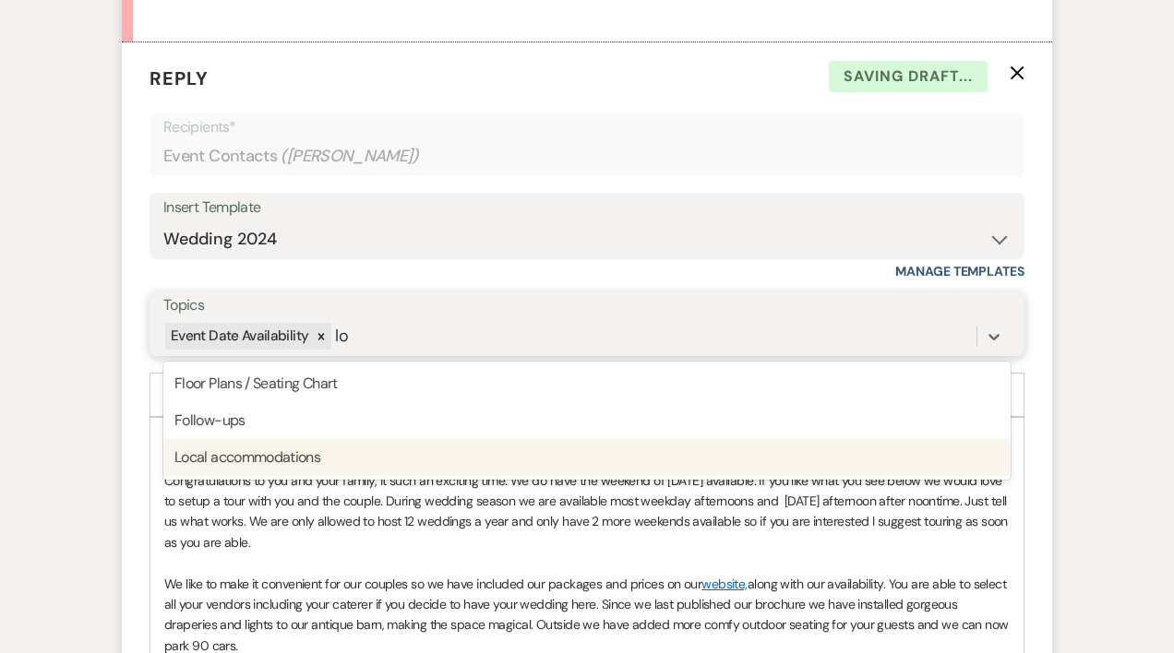
click at [229, 457] on div "Local accommodations" at bounding box center [586, 457] width 847 height 37
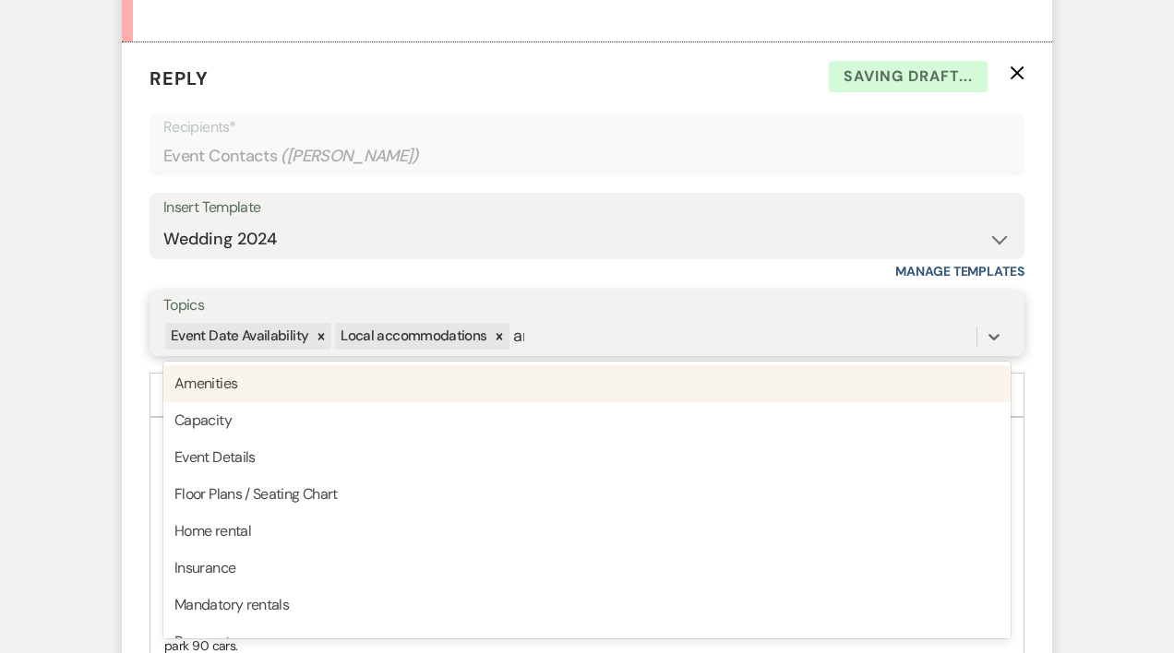
type input "ame"
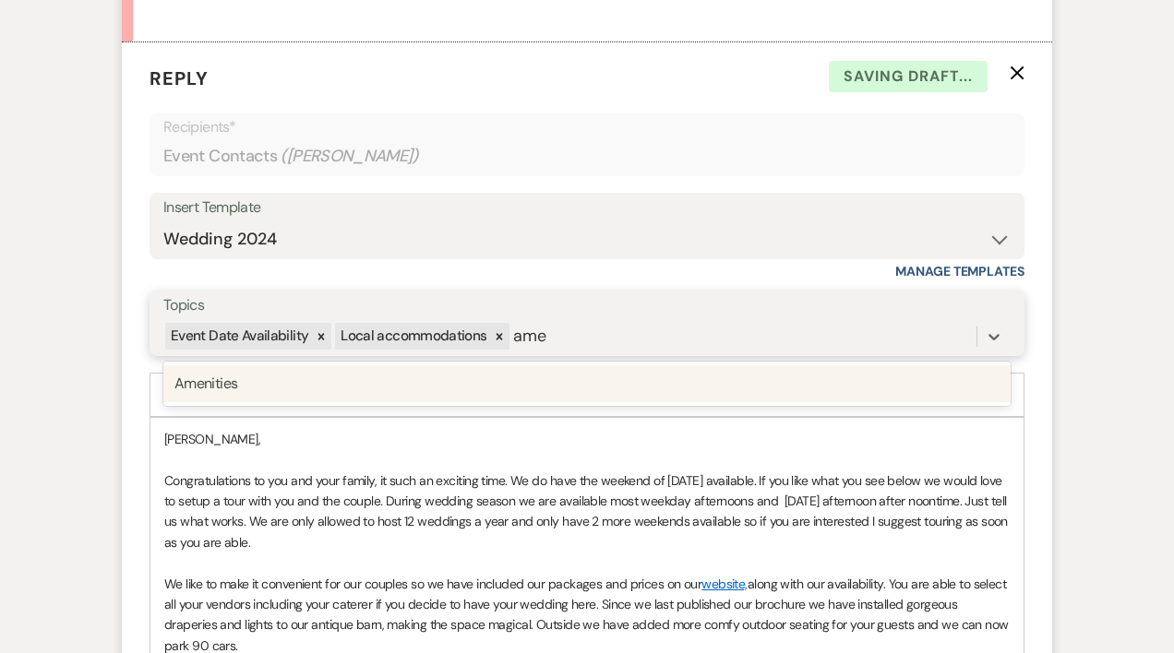
click at [218, 385] on div "Amenities" at bounding box center [586, 383] width 847 height 37
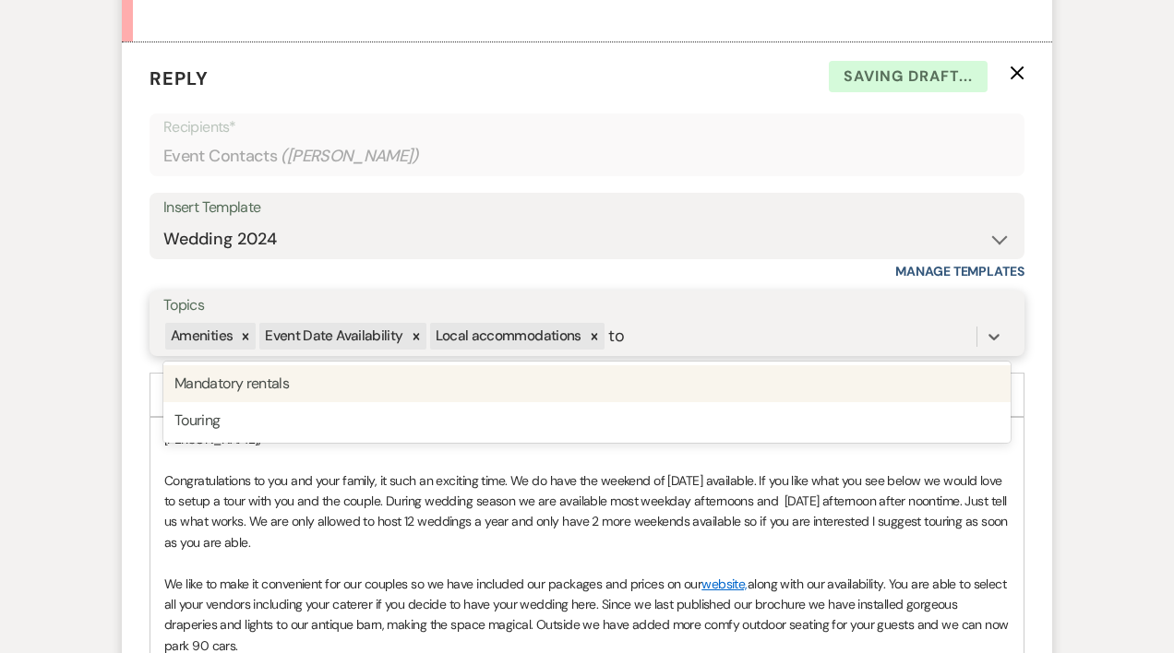
type input "tou"
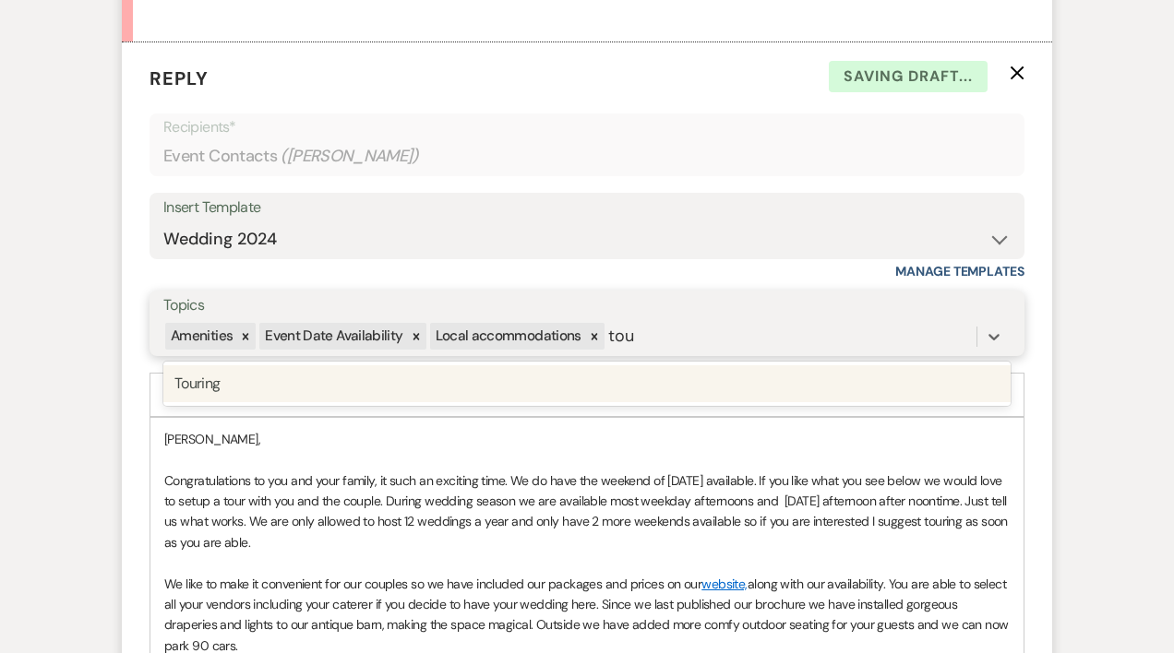
click at [186, 383] on div "Touring" at bounding box center [586, 383] width 847 height 37
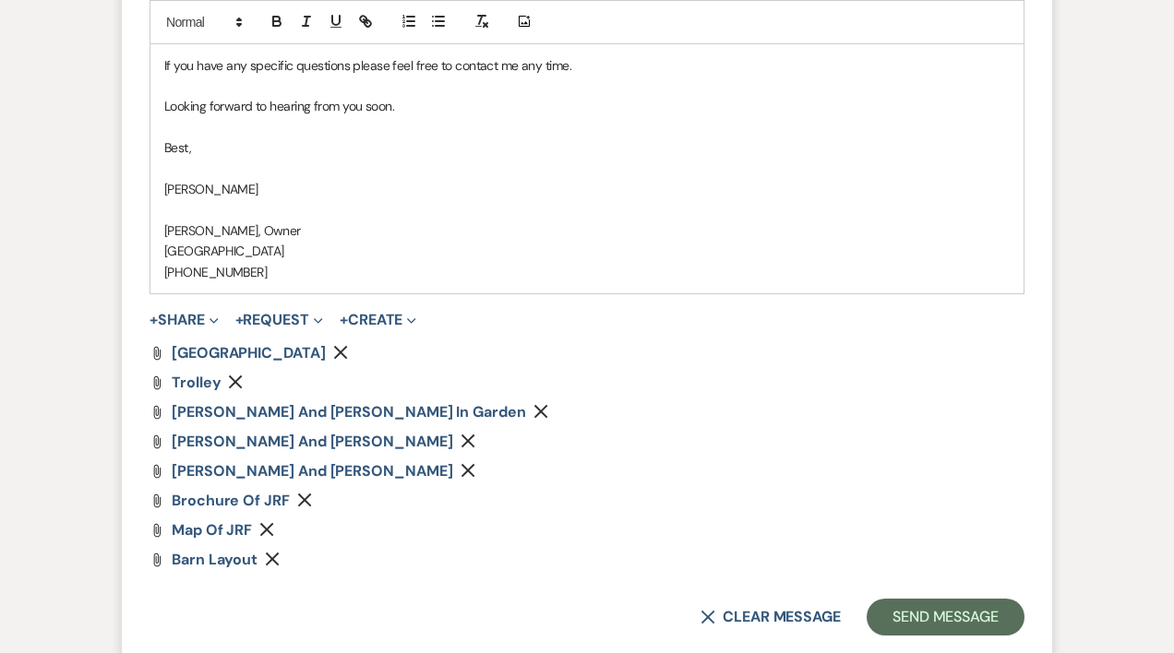
scroll to position [2409, 0]
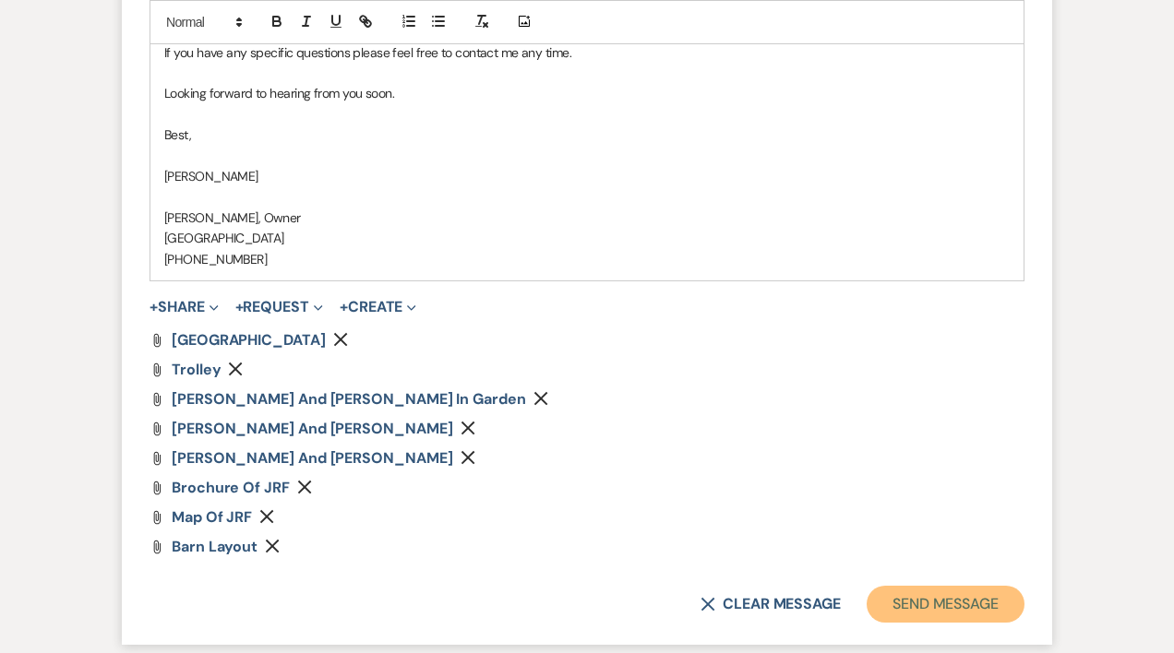
click at [937, 620] on button "Send Message" at bounding box center [946, 604] width 158 height 37
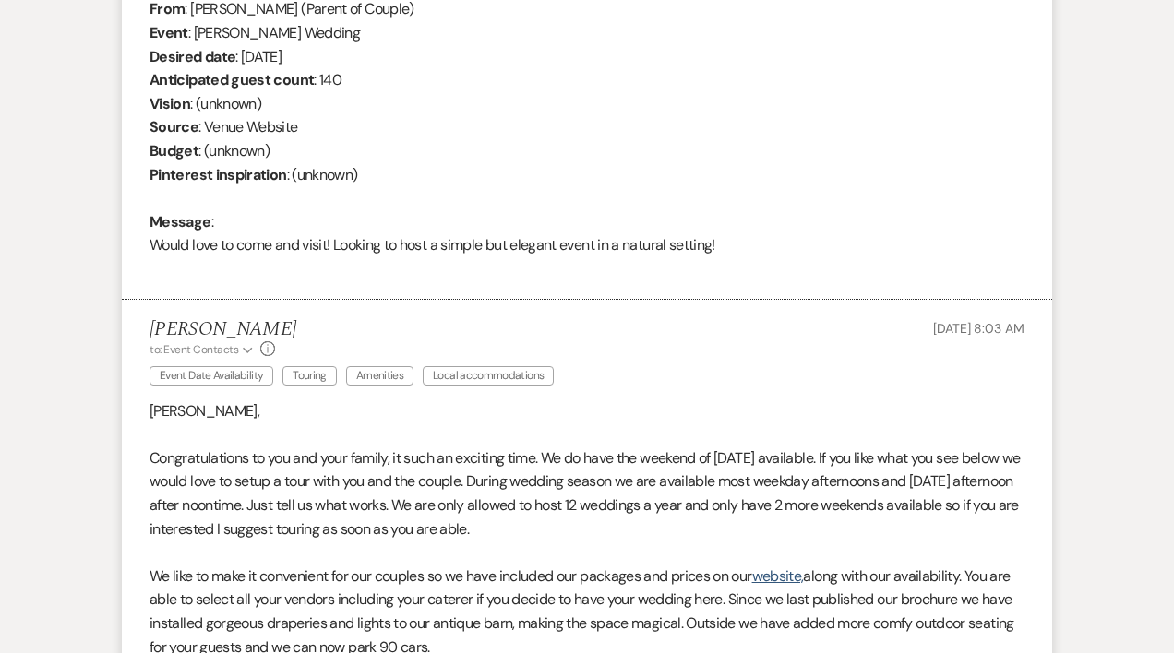
scroll to position [0, 0]
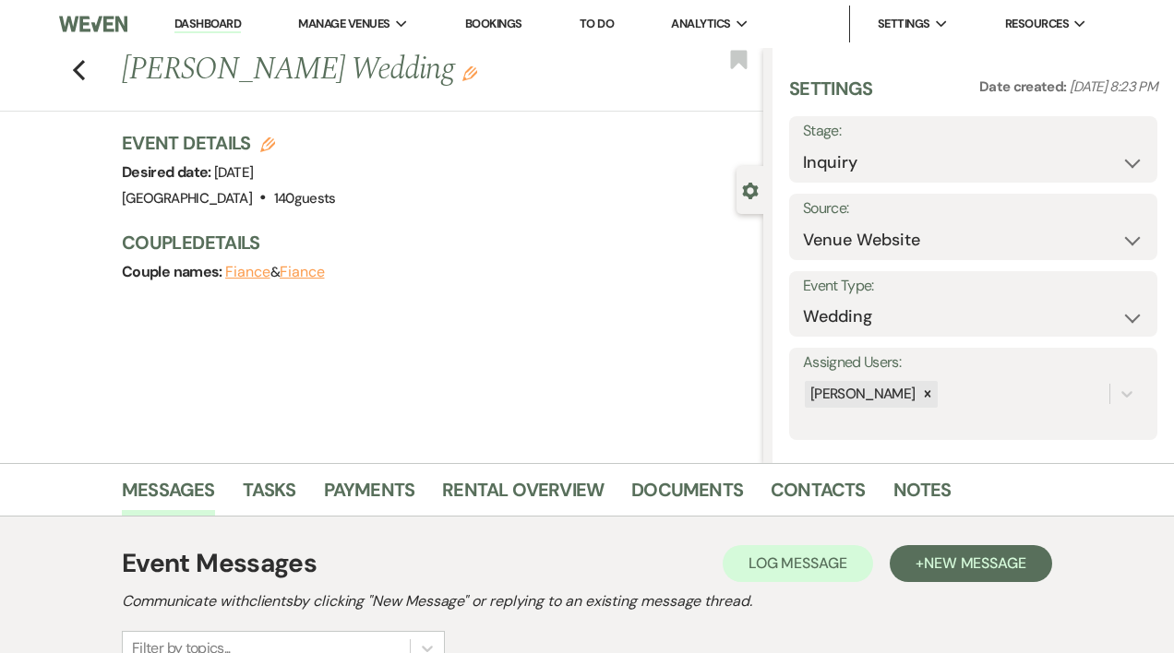
click at [190, 25] on link "Dashboard" at bounding box center [207, 25] width 66 height 18
